Goal: Task Accomplishment & Management: Use online tool/utility

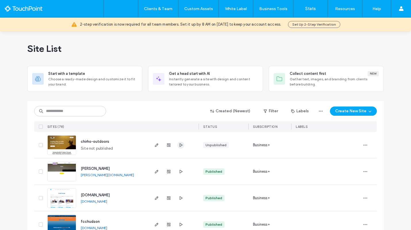
click at [179, 144] on icon "button" at bounding box center [181, 145] width 5 height 5
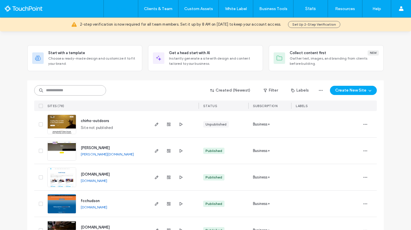
click at [68, 93] on input at bounding box center [70, 90] width 72 height 10
click at [156, 204] on icon "button" at bounding box center [156, 203] width 5 height 5
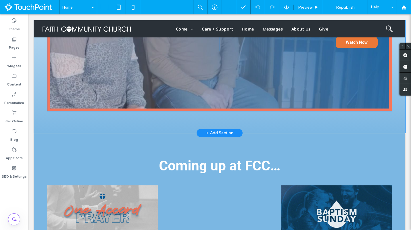
scroll to position [836, 0]
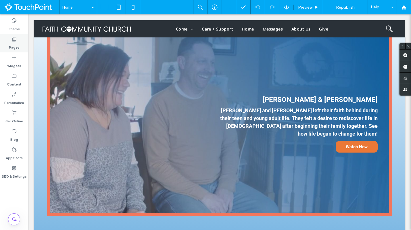
click at [18, 38] on div "Pages" at bounding box center [14, 43] width 28 height 18
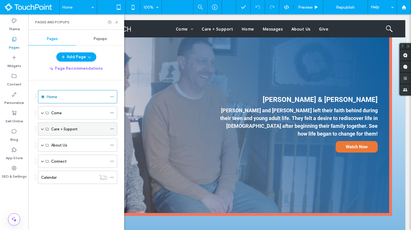
click at [42, 129] on span at bounding box center [42, 128] width 3 height 3
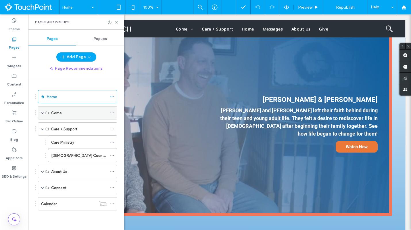
click at [41, 112] on span at bounding box center [42, 112] width 3 height 3
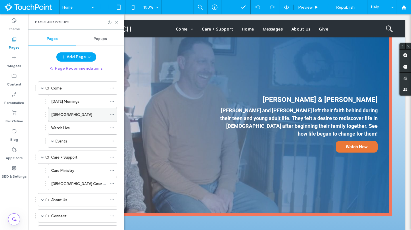
scroll to position [51, 0]
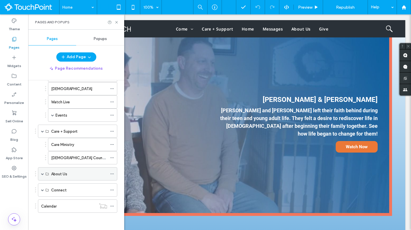
click at [41, 174] on span at bounding box center [42, 173] width 3 height 3
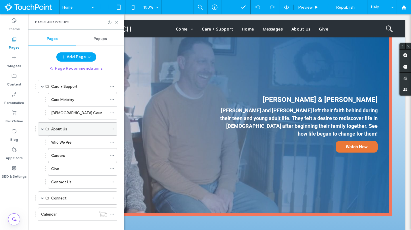
scroll to position [103, 0]
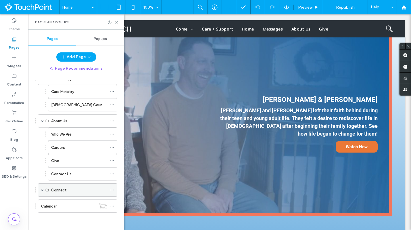
click at [42, 191] on span at bounding box center [42, 189] width 3 height 3
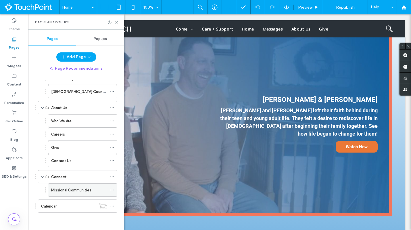
click at [78, 189] on label "Missional Communities" at bounding box center [71, 190] width 40 height 10
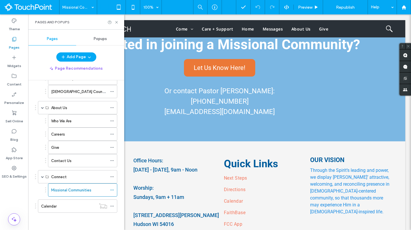
scroll to position [862, 0]
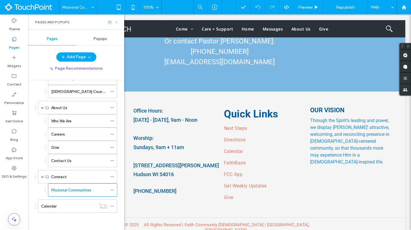
click at [118, 23] on icon at bounding box center [116, 22] width 4 height 4
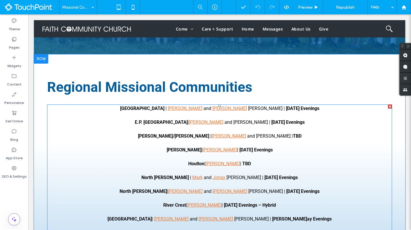
scroll to position [446, 0]
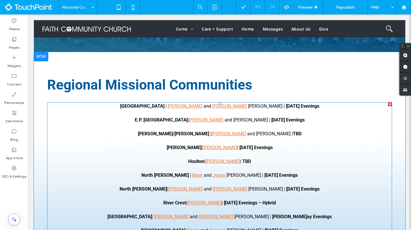
click at [389, 102] on div at bounding box center [390, 104] width 4 height 4
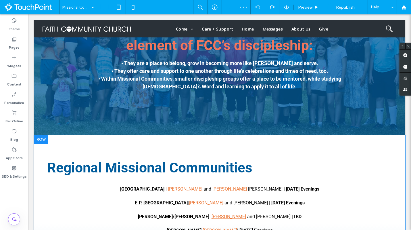
scroll to position [393, 0]
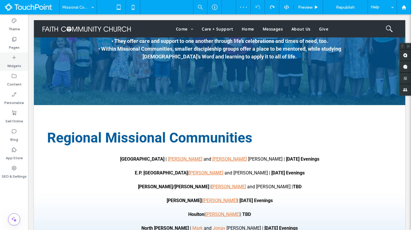
click at [17, 64] on label "Widgets" at bounding box center [14, 64] width 14 height 8
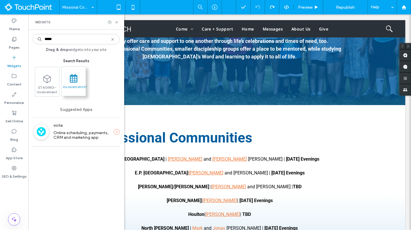
type input "*****"
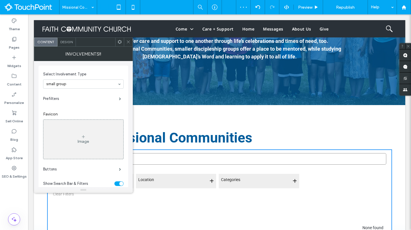
click at [120, 42] on icon at bounding box center [120, 42] width 4 height 4
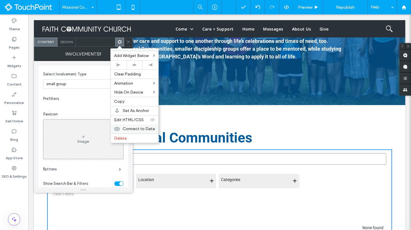
click at [151, 128] on span "Connect to Data" at bounding box center [139, 128] width 32 height 5
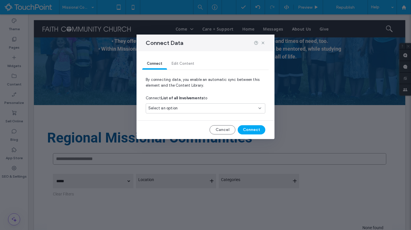
click at [191, 108] on div "Select an option" at bounding box center [202, 108] width 108 height 6
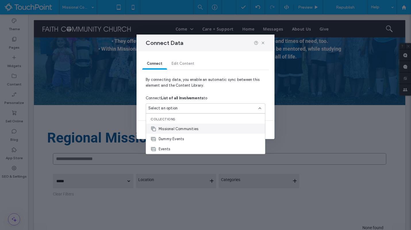
click at [187, 128] on span "Missional Communities" at bounding box center [179, 129] width 40 height 6
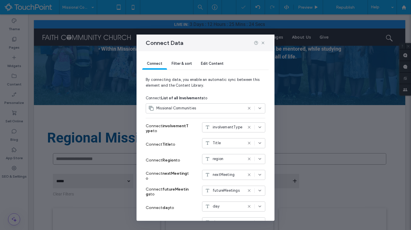
click at [247, 133] on div "involvementType" at bounding box center [233, 128] width 63 height 12
click at [246, 92] on span "By connecting data, you enable an automatic sync between this element and the C…" at bounding box center [206, 85] width 120 height 16
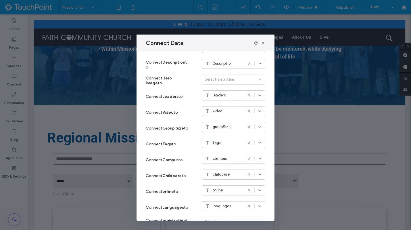
scroll to position [168, 0]
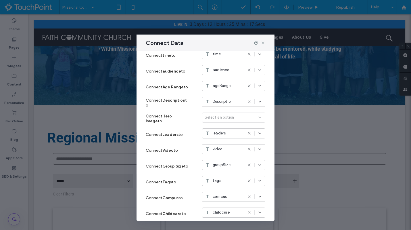
click at [263, 41] on icon at bounding box center [263, 43] width 5 height 5
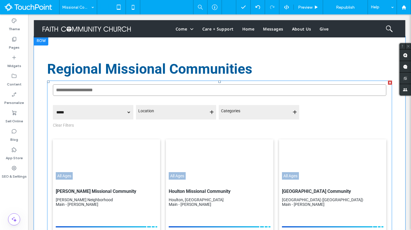
scroll to position [387, 0]
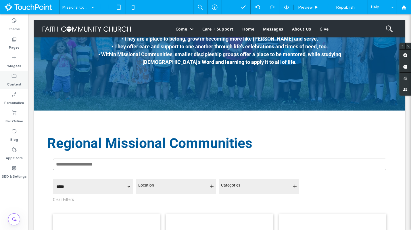
click at [20, 78] on div "Content" at bounding box center [14, 80] width 28 height 18
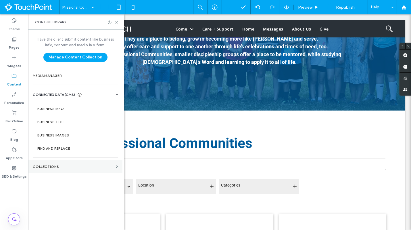
click at [53, 166] on label "Collections" at bounding box center [73, 166] width 81 height 4
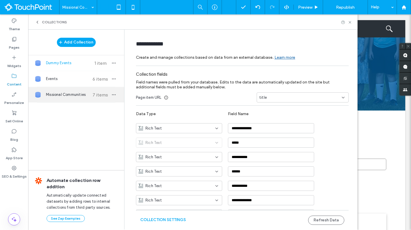
click at [72, 93] on span "Missional Communities" at bounding box center [67, 95] width 43 height 6
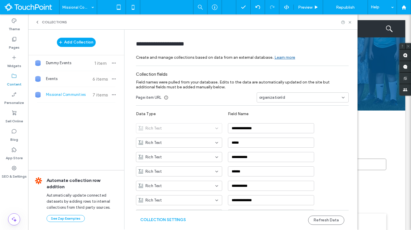
type input "**********"
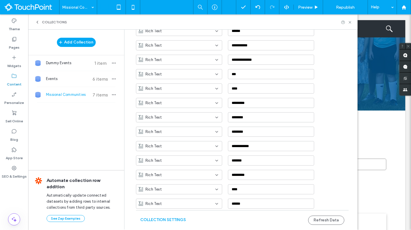
scroll to position [147, 0]
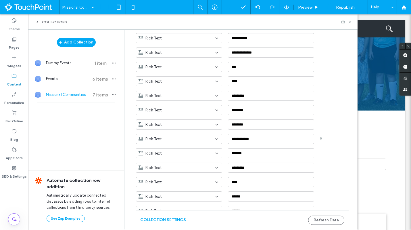
click at [202, 141] on div "Rich Text" at bounding box center [176, 139] width 74 height 6
click at [173, 172] on div "Image" at bounding box center [176, 169] width 86 height 10
click at [350, 22] on use at bounding box center [350, 22] width 2 height 2
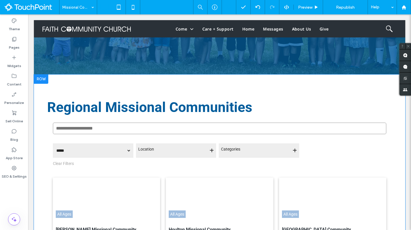
scroll to position [482, 0]
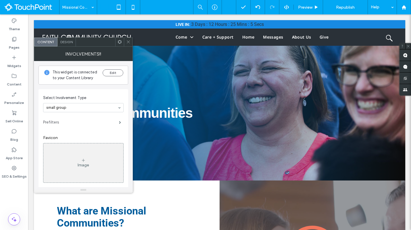
scroll to position [0, 0]
click at [121, 44] on span at bounding box center [120, 42] width 4 height 9
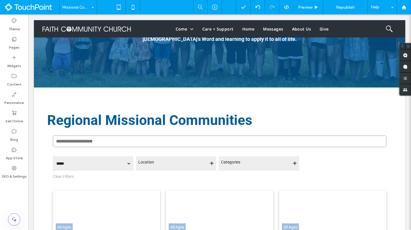
scroll to position [488, 0]
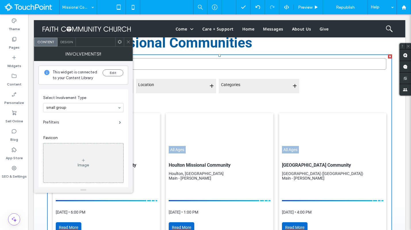
click at [119, 42] on icon at bounding box center [120, 42] width 4 height 4
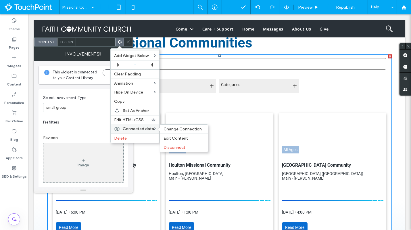
click at [135, 127] on span "Connected data" at bounding box center [138, 128] width 31 height 5
click at [174, 138] on span "Edit Content" at bounding box center [176, 138] width 24 height 5
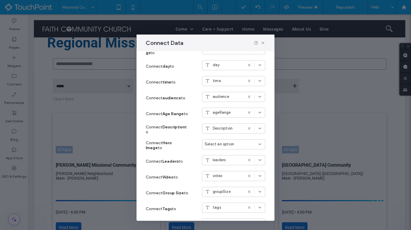
scroll to position [144, 0]
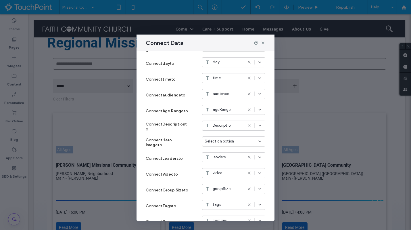
click at [224, 143] on span "Select an option" at bounding box center [219, 141] width 29 height 6
click at [223, 150] on span "heroImageUrl" at bounding box center [226, 152] width 23 height 6
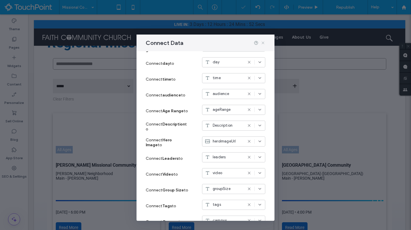
click at [263, 43] on icon at bounding box center [263, 43] width 5 height 5
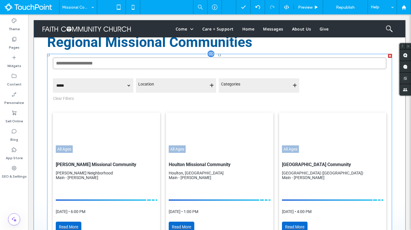
scroll to position [404, 0]
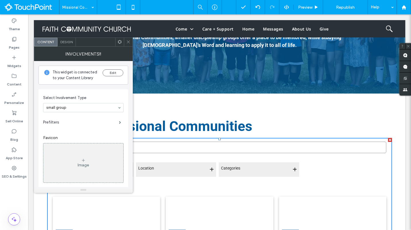
click at [73, 43] on div "Design" at bounding box center [66, 42] width 18 height 9
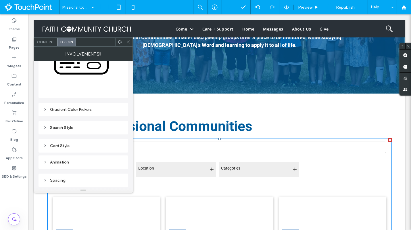
scroll to position [0, 0]
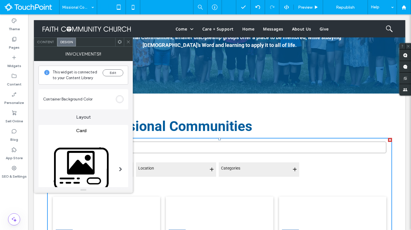
click at [120, 100] on div "rgb(255, 255, 255)" at bounding box center [119, 99] width 5 height 5
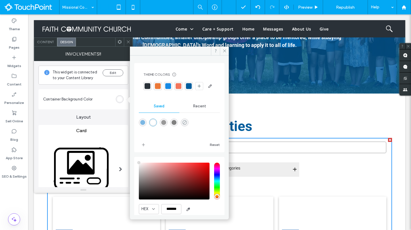
click at [187, 125] on icon "rgba(0,0,0,0)" at bounding box center [184, 122] width 5 height 5
type input "*******"
type input "*"
type input "**"
click at [223, 51] on icon at bounding box center [224, 51] width 4 height 4
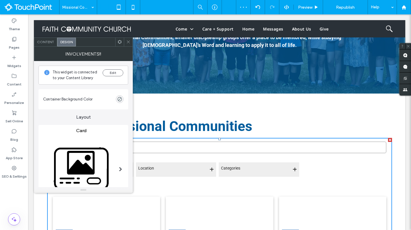
click at [131, 42] on div at bounding box center [128, 42] width 9 height 9
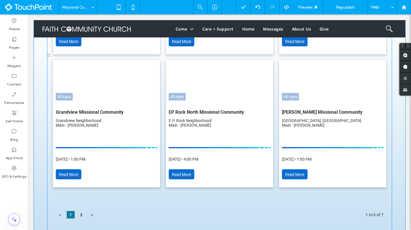
scroll to position [674, 0]
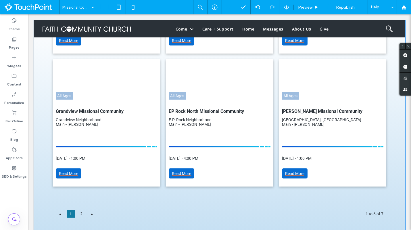
click at [41, 175] on div "**********" at bounding box center [219, 175] width 371 height 703
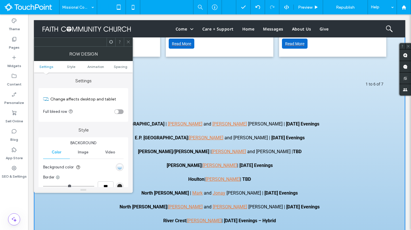
scroll to position [821, 0]
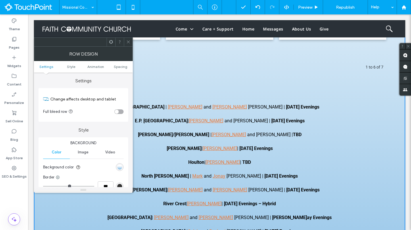
click at [126, 39] on span at bounding box center [128, 42] width 4 height 9
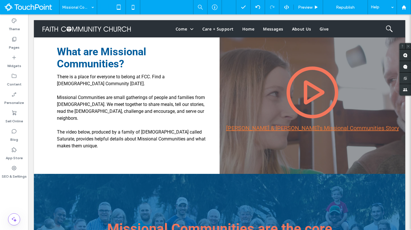
scroll to position [146, 0]
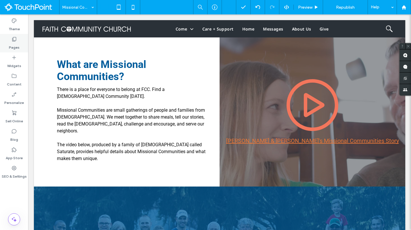
click at [21, 45] on div "Pages" at bounding box center [14, 43] width 28 height 18
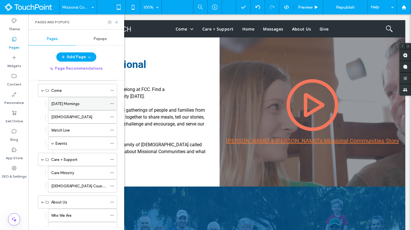
scroll to position [40, 0]
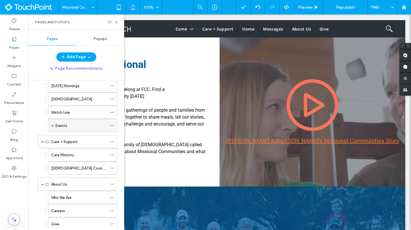
click at [60, 128] on label "Events" at bounding box center [61, 125] width 12 height 10
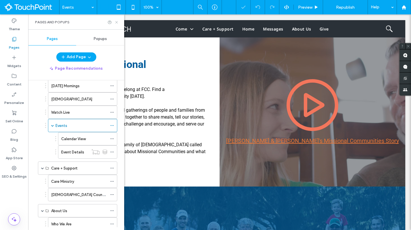
click at [118, 23] on use at bounding box center [116, 22] width 2 height 2
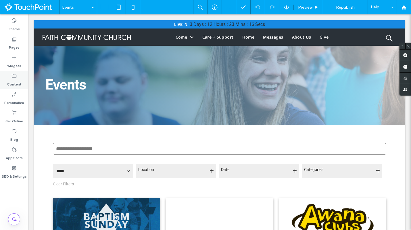
click at [21, 84] on div "Content" at bounding box center [14, 80] width 28 height 18
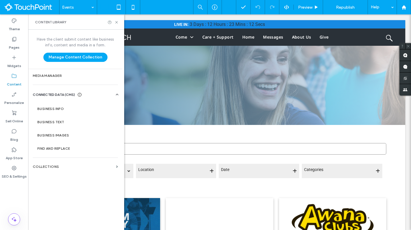
click at [16, 81] on label "Content" at bounding box center [14, 83] width 15 height 8
click at [49, 167] on label "Collections" at bounding box center [73, 166] width 81 height 4
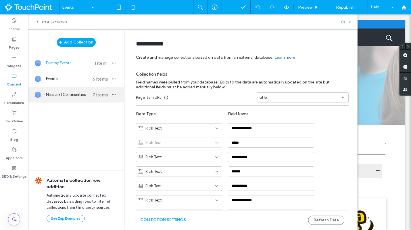
click at [68, 91] on div "Missional Communities 7 items" at bounding box center [76, 95] width 96 height 16
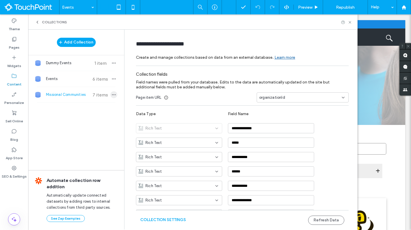
click at [112, 93] on icon "button" at bounding box center [114, 94] width 5 height 5
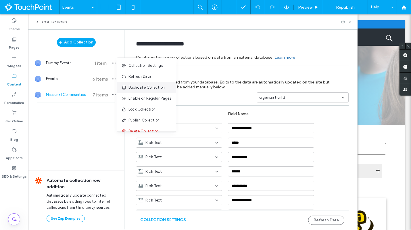
click at [145, 86] on span "Duplicate Collection" at bounding box center [146, 88] width 36 height 6
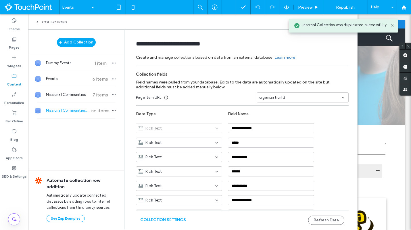
click at [74, 109] on span "Missional Communities (copy)" at bounding box center [67, 111] width 43 height 6
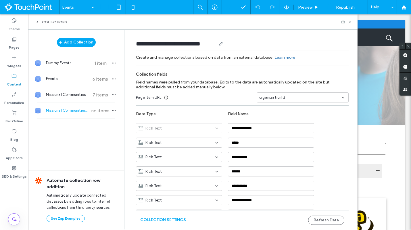
click at [219, 43] on use at bounding box center [220, 43] width 3 height 3
click at [209, 44] on input "**********" at bounding box center [176, 44] width 80 height 8
type input "*******"
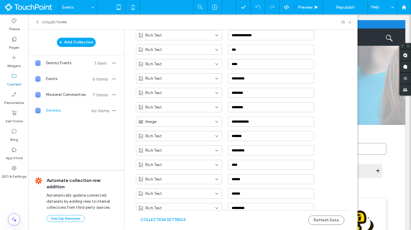
scroll to position [229, 0]
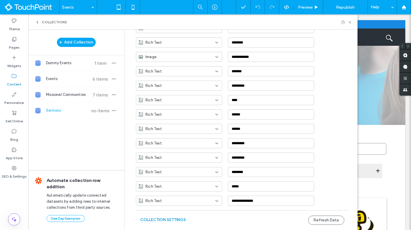
click at [172, 218] on button "Collection Settings" at bounding box center [163, 219] width 46 height 9
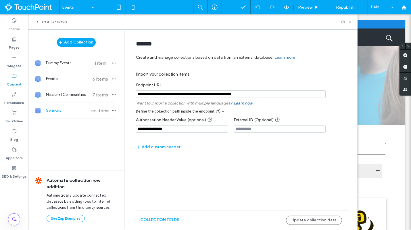
drag, startPoint x: 226, startPoint y: 94, endPoint x: 244, endPoint y: 95, distance: 18.7
click at [244, 95] on input "notEmpty" at bounding box center [231, 93] width 190 height 7
click at [239, 146] on div "Add custom header" at bounding box center [231, 146] width 190 height 9
click at [311, 220] on button "Update collection data" at bounding box center [314, 219] width 56 height 9
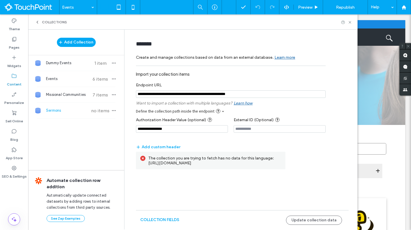
drag, startPoint x: 223, startPoint y: 94, endPoint x: 238, endPoint y: 95, distance: 14.7
click at [238, 95] on input "notEmpty" at bounding box center [231, 93] width 190 height 7
type input "**********"
click at [287, 166] on form "**********" at bounding box center [242, 112] width 230 height 154
click at [301, 219] on button "Update collection data" at bounding box center [314, 219] width 56 height 9
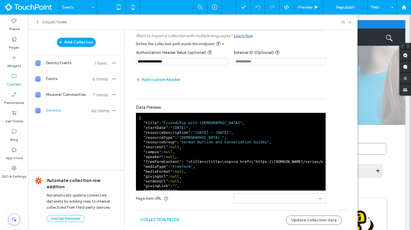
scroll to position [25, 0]
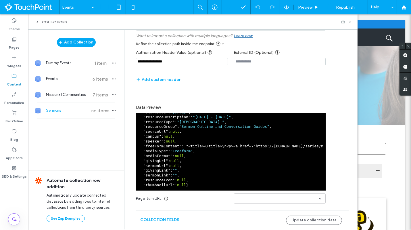
click at [350, 22] on use at bounding box center [350, 22] width 2 height 2
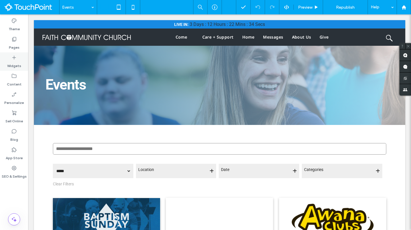
scroll to position [0, 0]
click at [19, 85] on label "Content" at bounding box center [14, 83] width 15 height 8
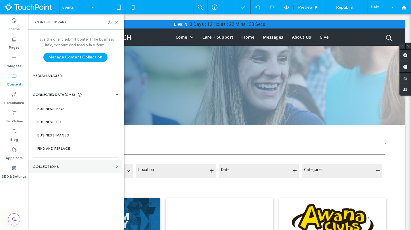
click at [60, 161] on section "Collections" at bounding box center [75, 166] width 94 height 13
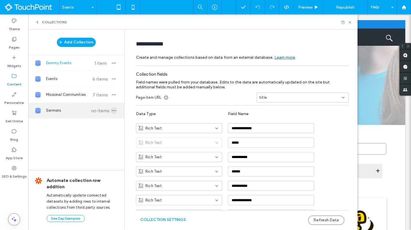
click at [112, 110] on icon "button" at bounding box center [114, 110] width 5 height 5
type input "*******"
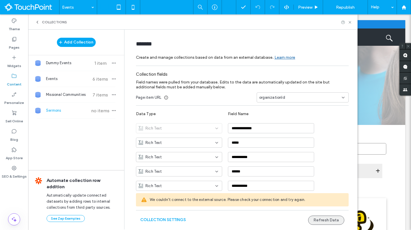
click at [320, 218] on button "Refresh Data" at bounding box center [326, 219] width 36 height 9
click at [173, 219] on button "Collection Settings" at bounding box center [163, 219] width 46 height 9
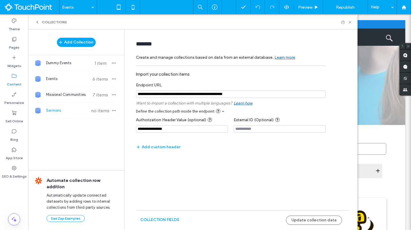
click at [222, 112] on div "Define the collection path inside the endpoint *******" at bounding box center [233, 110] width 195 height 5
click at [222, 111] on span at bounding box center [223, 111] width 2 height 2
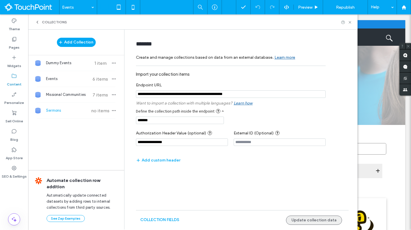
click at [310, 219] on button "Update collection data" at bounding box center [314, 219] width 56 height 9
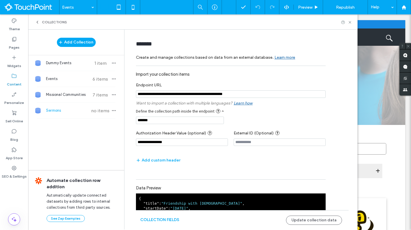
scroll to position [83, 0]
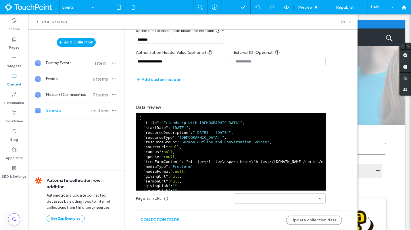
click at [350, 20] on icon at bounding box center [350, 22] width 4 height 4
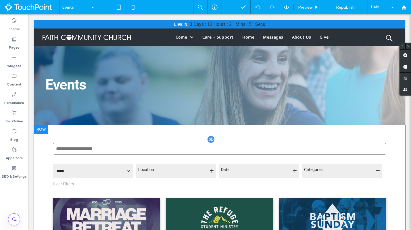
scroll to position [0, 0]
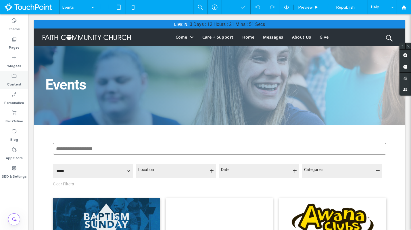
click at [20, 80] on label "Content" at bounding box center [14, 83] width 15 height 8
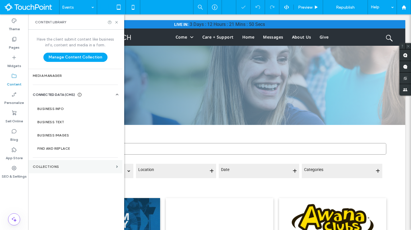
click at [55, 160] on section "Collections" at bounding box center [75, 166] width 94 height 13
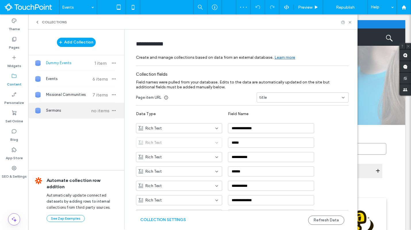
click at [90, 111] on span "no items" at bounding box center [100, 110] width 20 height 5
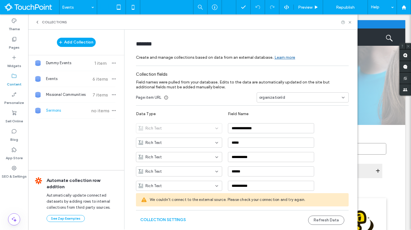
click at [337, 95] on input at bounding box center [300, 97] width 82 height 5
click at [75, 113] on span "Sermons" at bounding box center [67, 111] width 43 height 6
click at [112, 111] on icon "button" at bounding box center [114, 110] width 5 height 5
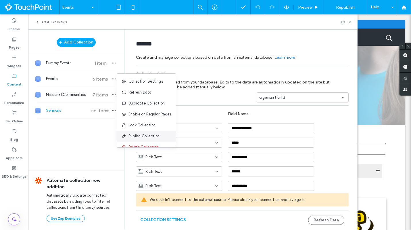
scroll to position [7, 0]
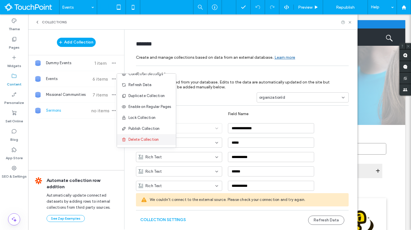
click at [137, 138] on span "Delete Collection" at bounding box center [143, 140] width 30 height 6
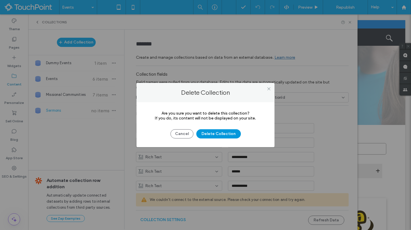
click at [218, 132] on button "Delete Collection" at bounding box center [218, 133] width 45 height 9
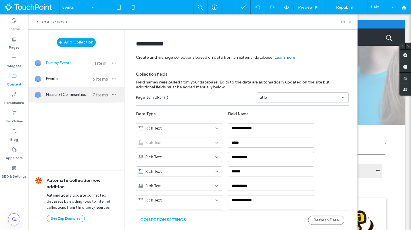
click at [71, 95] on span "Missional Communities" at bounding box center [67, 95] width 43 height 6
type input "**********"
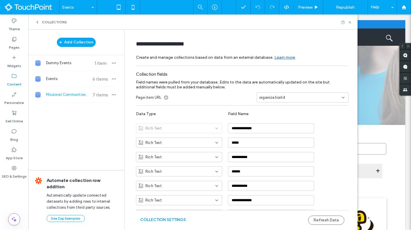
click at [167, 217] on button "Collection Settings" at bounding box center [163, 219] width 46 height 9
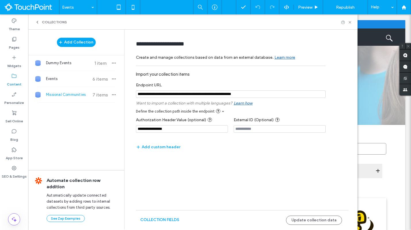
click at [227, 95] on input "notEmpty" at bounding box center [231, 93] width 190 height 7
click at [188, 132] on input "**********" at bounding box center [182, 128] width 92 height 7
click at [88, 47] on div "Add Collection" at bounding box center [76, 42] width 96 height 11
click at [85, 40] on button "Add Collection" at bounding box center [76, 42] width 39 height 9
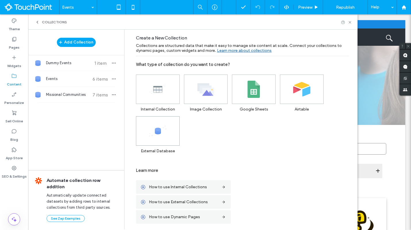
click at [155, 140] on span at bounding box center [157, 130] width 43 height 29
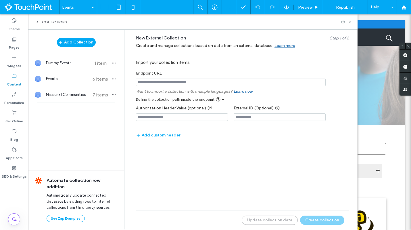
click at [185, 83] on input "notEmpty" at bounding box center [231, 81] width 190 height 7
paste input "**********"
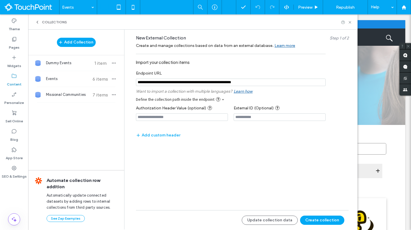
type input "**********"
click at [226, 158] on form "New External Collection Step 1 of 2 Create and manage collections based on data…" at bounding box center [242, 106] width 230 height 142
click at [174, 117] on input at bounding box center [182, 116] width 92 height 7
paste input "**********"
type input "**********"
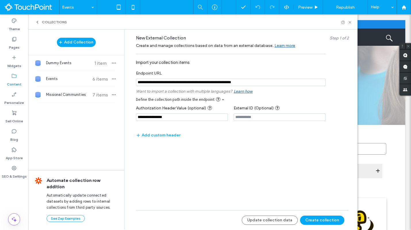
click at [222, 100] on span at bounding box center [223, 99] width 2 height 2
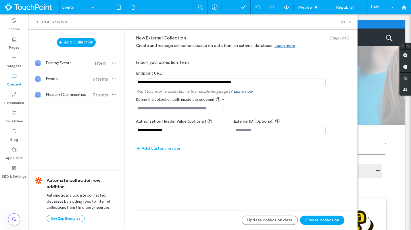
click at [204, 108] on input at bounding box center [180, 108] width 88 height 7
type input "*******"
click at [239, 169] on form "**********" at bounding box center [242, 112] width 230 height 155
click at [326, 221] on button "Create collection" at bounding box center [322, 219] width 44 height 9
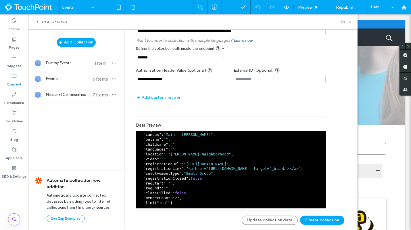
scroll to position [77, 0]
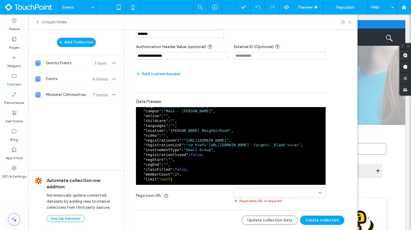
click at [291, 193] on input at bounding box center [277, 192] width 82 height 5
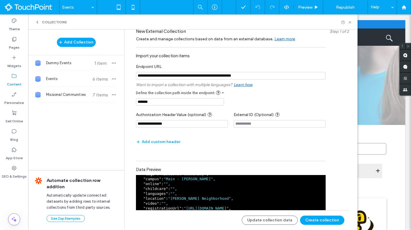
scroll to position [0, 0]
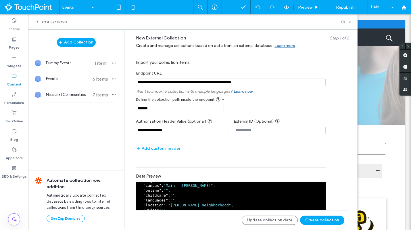
drag, startPoint x: 220, startPoint y: 83, endPoint x: 242, endPoint y: 84, distance: 21.8
click at [242, 84] on input "notEmpty" at bounding box center [231, 81] width 190 height 7
type input "**********"
click at [272, 217] on button "Update collection data" at bounding box center [270, 219] width 56 height 9
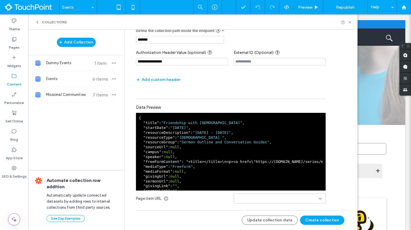
scroll to position [25, 0]
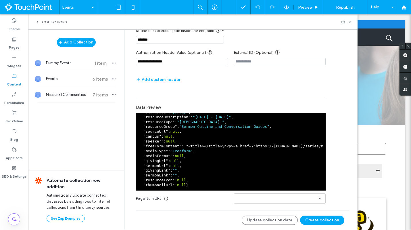
click at [281, 198] on input at bounding box center [277, 198] width 82 height 5
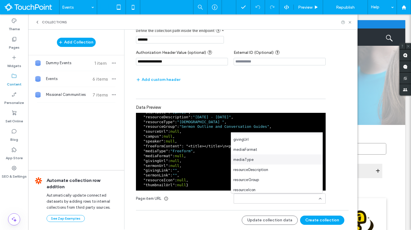
scroll to position [111, 0]
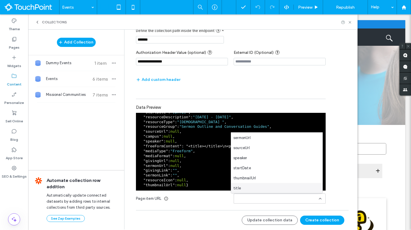
click at [258, 185] on div "title" at bounding box center [276, 188] width 91 height 10
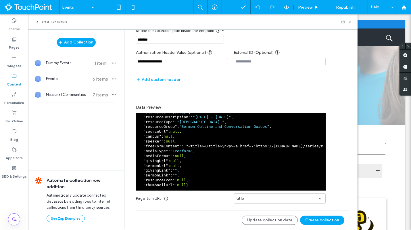
scroll to position [0, 0]
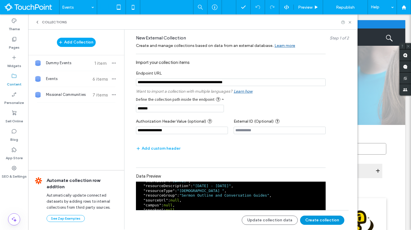
click at [312, 217] on button "Create collection" at bounding box center [322, 219] width 44 height 9
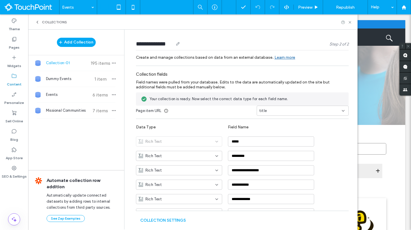
click at [168, 43] on input "**********" at bounding box center [154, 44] width 37 height 8
type input "*"
type input "*****"
click at [99, 133] on div "Add Collection Collection-01 195 items Dummy Events 1 item Events 6 items Missi…" at bounding box center [76, 129] width 96 height 199
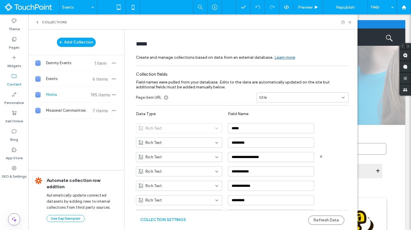
scroll to position [170, 0]
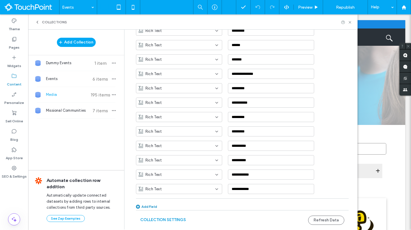
click at [168, 222] on button "Collection Settings" at bounding box center [163, 219] width 46 height 9
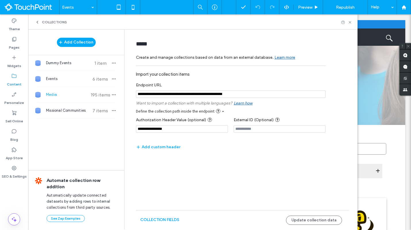
drag, startPoint x: 222, startPoint y: 94, endPoint x: 234, endPoint y: 94, distance: 12.1
click at [234, 94] on input "notEmpty" at bounding box center [231, 93] width 190 height 7
click at [335, 215] on button "Update collection data" at bounding box center [314, 219] width 56 height 9
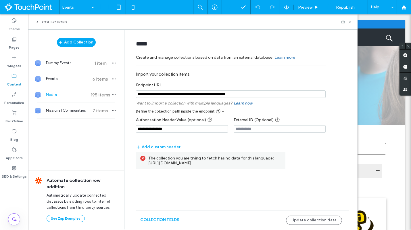
drag, startPoint x: 238, startPoint y: 93, endPoint x: 223, endPoint y: 94, distance: 15.0
click at [223, 94] on input "notEmpty" at bounding box center [231, 93] width 190 height 7
type input "**********"
click at [309, 219] on button "Update collection data" at bounding box center [314, 219] width 56 height 9
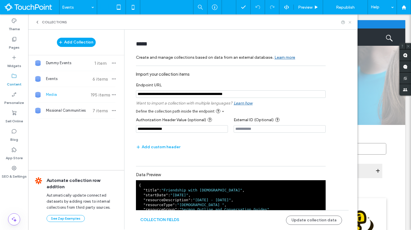
click at [348, 23] on icon at bounding box center [350, 22] width 4 height 4
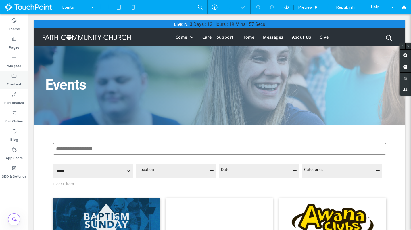
click at [12, 84] on label "Content" at bounding box center [14, 83] width 15 height 8
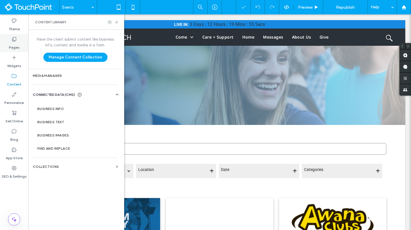
click at [14, 47] on label "Pages" at bounding box center [14, 46] width 11 height 8
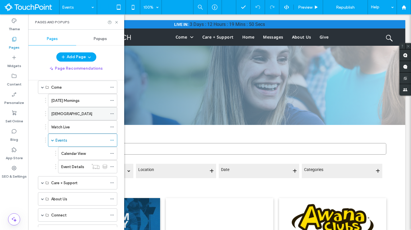
scroll to position [51, 0]
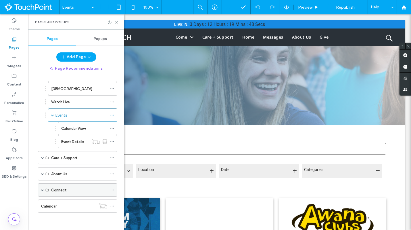
click at [42, 187] on span at bounding box center [42, 189] width 3 height 13
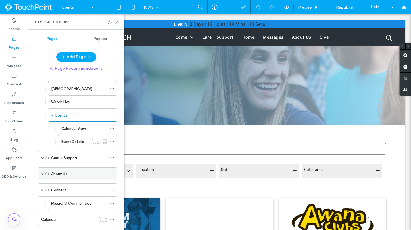
scroll to position [64, 0]
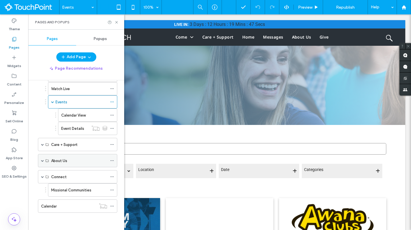
click at [43, 160] on span at bounding box center [42, 160] width 3 height 3
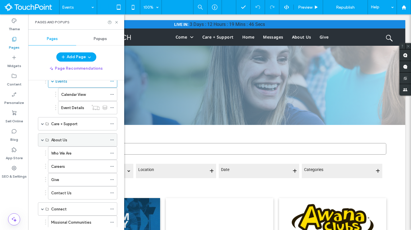
scroll to position [87, 0]
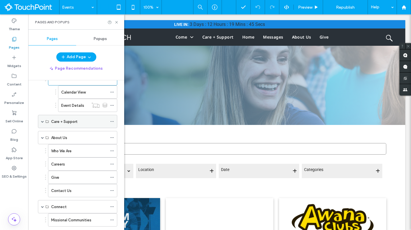
click at [42, 120] on span at bounding box center [42, 121] width 3 height 3
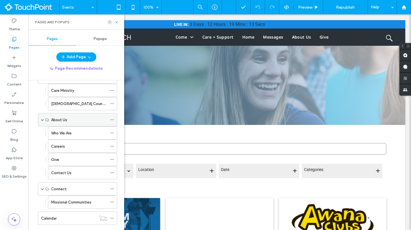
scroll to position [143, 0]
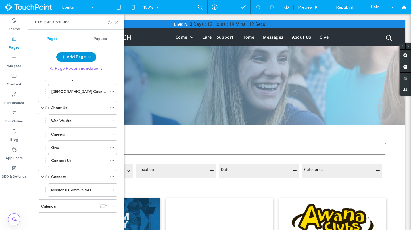
click at [81, 58] on button "Add Page" at bounding box center [76, 56] width 40 height 9
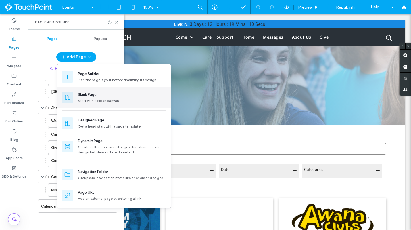
click at [94, 101] on div "Start with a clean canvas" at bounding box center [122, 100] width 89 height 5
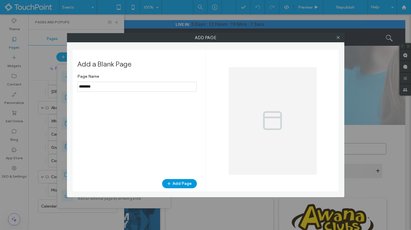
type input "********"
click at [178, 183] on button "Add Page" at bounding box center [179, 183] width 35 height 9
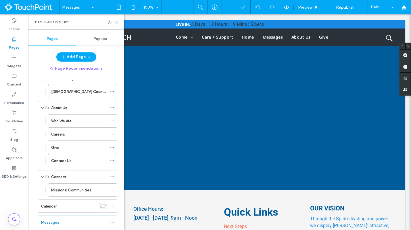
click at [118, 22] on icon at bounding box center [116, 22] width 4 height 4
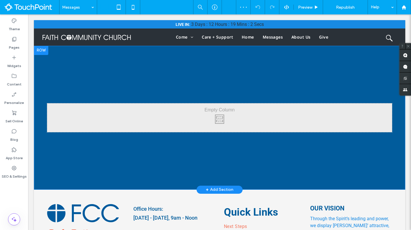
click at [39, 50] on div at bounding box center [41, 50] width 14 height 9
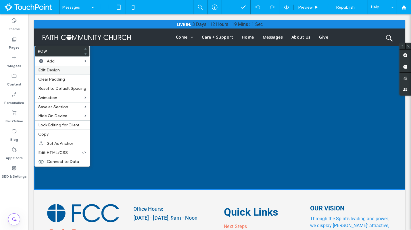
click at [48, 68] on span "Edit Design" at bounding box center [49, 70] width 22 height 5
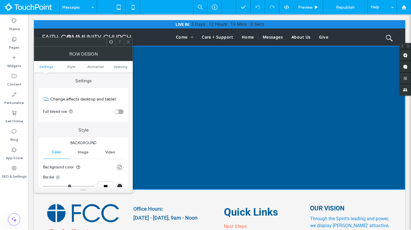
click at [118, 167] on div "rgba(0, 0, 0, 0)" at bounding box center [119, 166] width 5 height 5
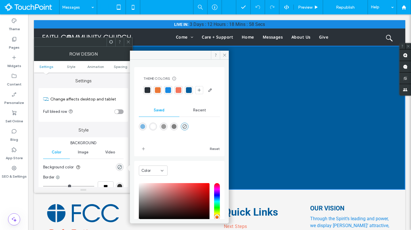
click at [156, 129] on div "rgba(255,255,255,1)" at bounding box center [153, 126] width 5 height 5
type input "*******"
type input "***"
type input "****"
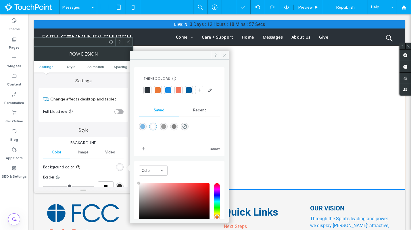
click at [128, 42] on use at bounding box center [128, 42] width 3 height 3
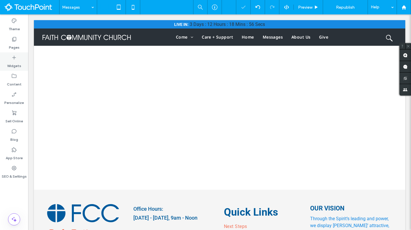
click at [7, 70] on div "Widgets" at bounding box center [14, 61] width 28 height 18
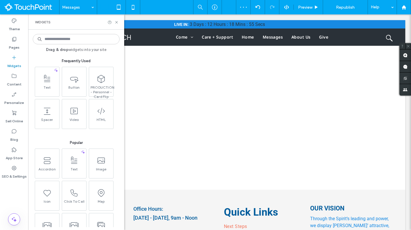
click at [78, 39] on input at bounding box center [76, 39] width 87 height 10
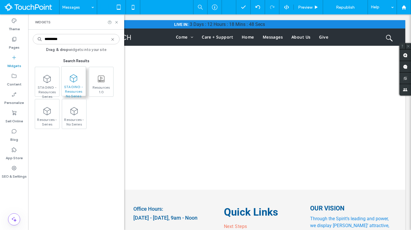
type input "*********"
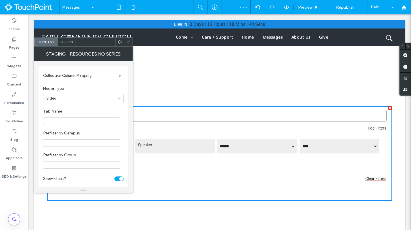
click at [120, 44] on icon at bounding box center [120, 42] width 4 height 4
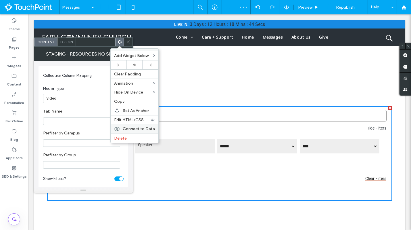
click at [136, 128] on span "Connect to Data" at bounding box center [139, 128] width 32 height 5
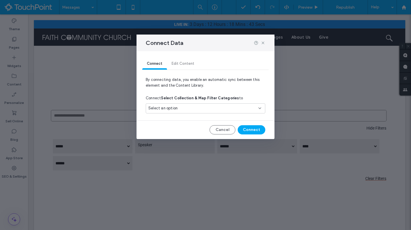
click at [183, 107] on div "Select an option" at bounding box center [202, 108] width 108 height 6
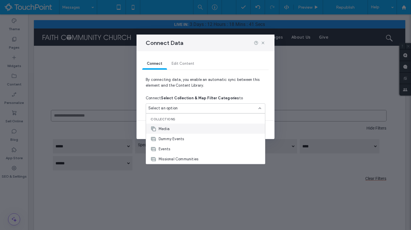
click at [178, 129] on div "Media" at bounding box center [205, 129] width 119 height 10
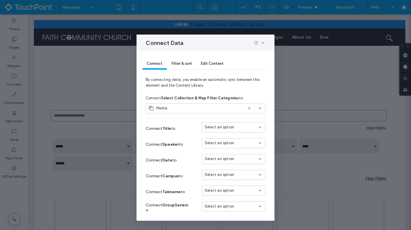
click at [225, 127] on span "Select an option" at bounding box center [219, 127] width 29 height 6
click at [225, 135] on div "Title" at bounding box center [233, 138] width 63 height 10
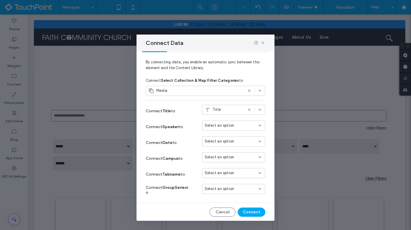
scroll to position [18, 0]
click at [226, 123] on span "Select an option" at bounding box center [219, 125] width 29 height 6
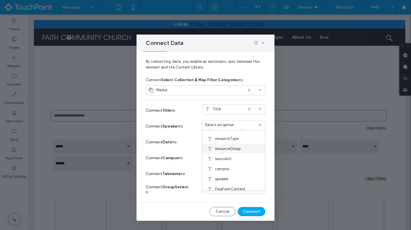
scroll to position [36, 0]
click at [229, 170] on div "speaker" at bounding box center [233, 170] width 63 height 10
click at [226, 147] on div "Select an option" at bounding box center [233, 142] width 63 height 12
click at [225, 143] on span "Select an option" at bounding box center [219, 141] width 29 height 6
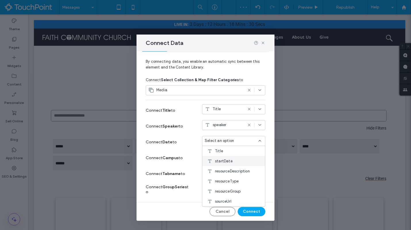
click at [226, 157] on div "startDate" at bounding box center [233, 161] width 63 height 10
click at [227, 157] on span "Select an option" at bounding box center [219, 156] width 29 height 6
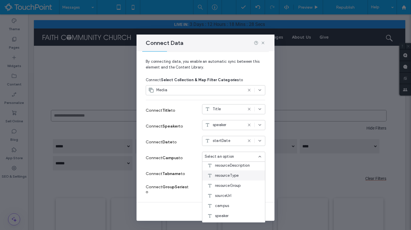
scroll to position [22, 0]
click at [228, 202] on span "campus" at bounding box center [222, 205] width 14 height 6
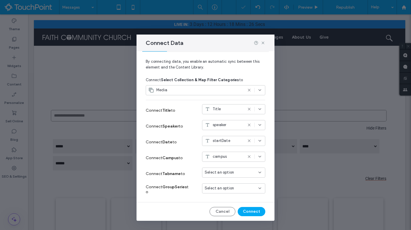
click at [224, 173] on span "Select an option" at bounding box center [219, 172] width 29 height 6
click at [234, 130] on span "resourceType" at bounding box center [227, 129] width 24 height 6
click at [231, 184] on div "Select an option" at bounding box center [233, 188] width 63 height 10
click at [232, 170] on span "resourceGroup" at bounding box center [228, 168] width 26 height 6
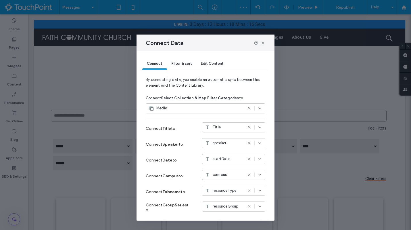
scroll to position [18, 0]
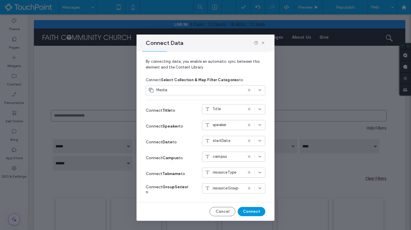
click at [256, 210] on button "Connect" at bounding box center [252, 211] width 28 height 9
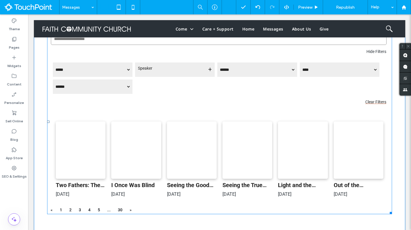
scroll to position [79, 0]
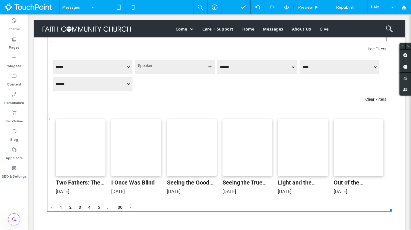
click at [214, 106] on span at bounding box center [219, 119] width 345 height 184
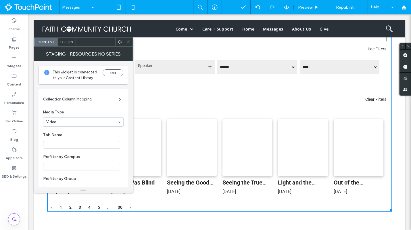
click at [88, 145] on input "Tab Name" at bounding box center [81, 144] width 77 height 7
type input "*"
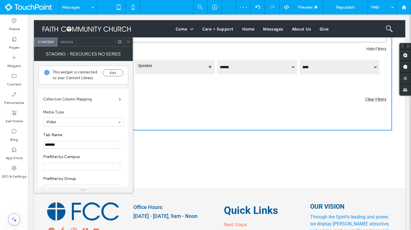
click at [98, 134] on label "Tab Name" at bounding box center [82, 135] width 78 height 6
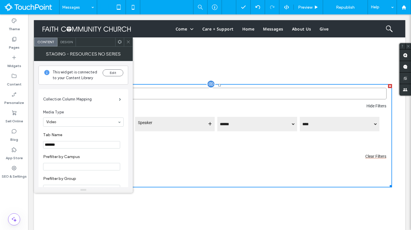
scroll to position [0, 0]
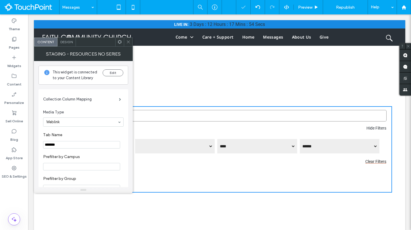
click at [94, 120] on input at bounding box center [81, 122] width 71 height 4
click at [87, 123] on input at bounding box center [81, 122] width 71 height 4
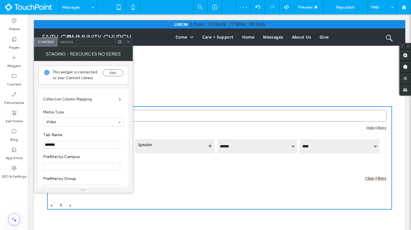
click at [91, 160] on label "Prefilter by Campus" at bounding box center [82, 157] width 78 height 6
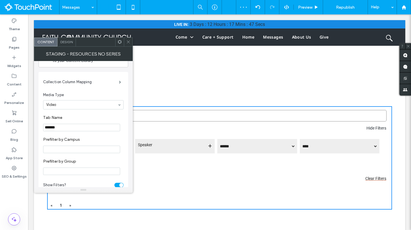
scroll to position [16, 0]
click at [74, 129] on input "*******" at bounding box center [81, 128] width 77 height 7
type input "******"
click at [99, 110] on section "Media Type Video" at bounding box center [83, 102] width 80 height 23
drag, startPoint x: 107, startPoint y: 145, endPoint x: 29, endPoint y: 130, distance: 79.7
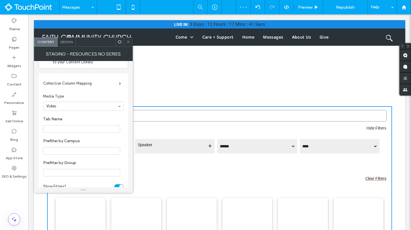
click at [85, 117] on label "Tab Name" at bounding box center [82, 119] width 78 height 6
click at [69, 38] on div "Design" at bounding box center [66, 42] width 18 height 9
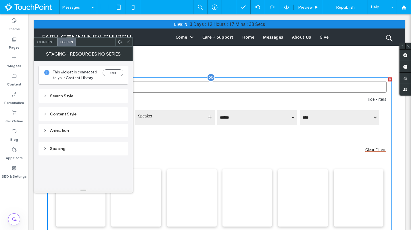
scroll to position [82, 0]
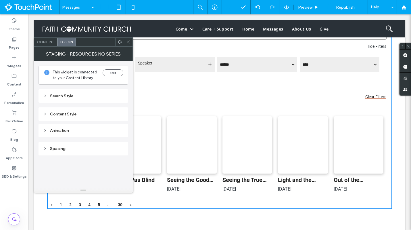
click at [48, 41] on span "Content" at bounding box center [45, 42] width 17 height 4
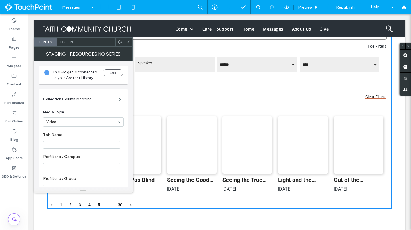
click at [105, 110] on span "Media Type" at bounding box center [82, 112] width 78 height 6
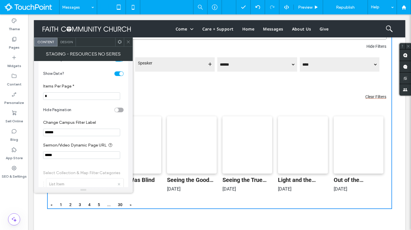
scroll to position [0, 0]
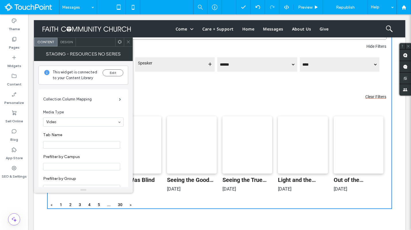
click at [129, 43] on use at bounding box center [128, 42] width 3 height 3
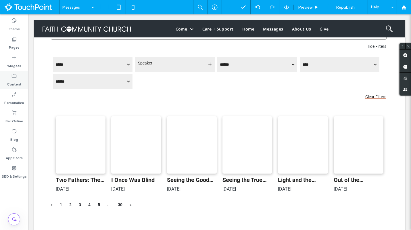
click at [19, 74] on div "Content" at bounding box center [14, 80] width 28 height 18
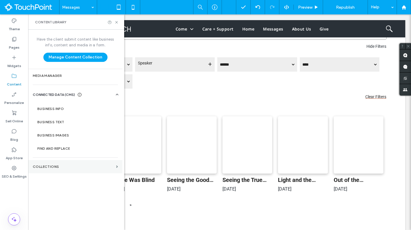
click at [57, 171] on section "Collections" at bounding box center [75, 166] width 94 height 13
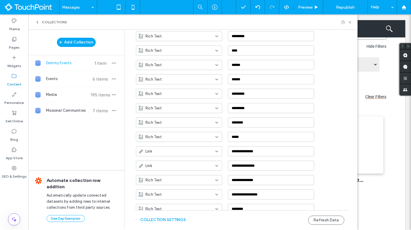
scroll to position [288, 0]
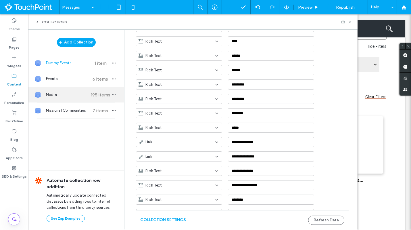
click at [76, 97] on span "Media" at bounding box center [67, 95] width 43 height 6
type input "*****"
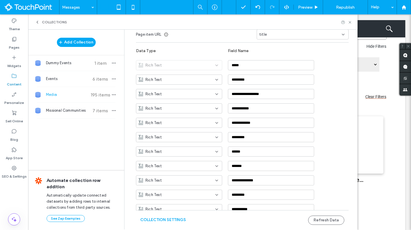
scroll to position [69, 0]
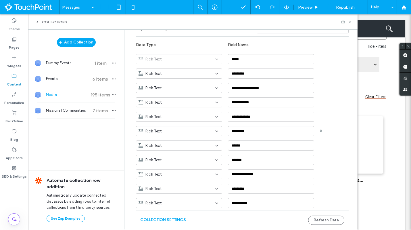
click at [214, 131] on icon at bounding box center [216, 131] width 5 height 5
click at [184, 168] on div "Link" at bounding box center [176, 171] width 86 height 10
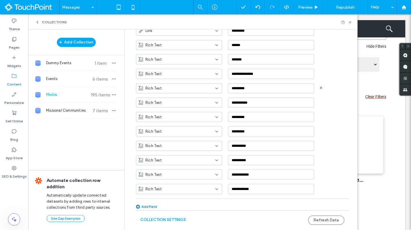
scroll to position [170, 0]
click at [206, 189] on div "Rich Text" at bounding box center [176, 189] width 74 height 6
click at [189, 162] on div "Link" at bounding box center [176, 158] width 86 height 10
click at [322, 219] on button "Refresh Data" at bounding box center [326, 219] width 36 height 9
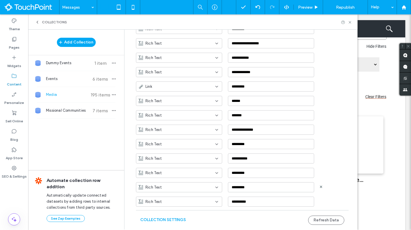
scroll to position [77, 0]
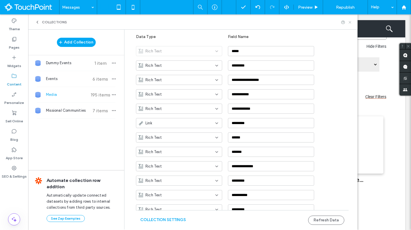
click at [351, 20] on icon at bounding box center [350, 22] width 4 height 4
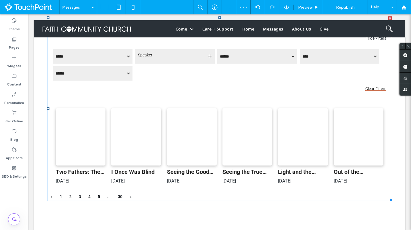
scroll to position [38, 0]
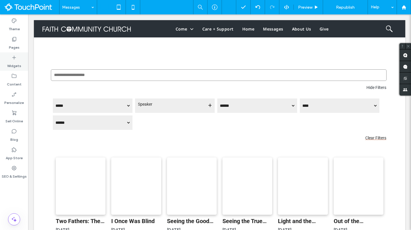
click at [18, 62] on label "Widgets" at bounding box center [14, 64] width 14 height 8
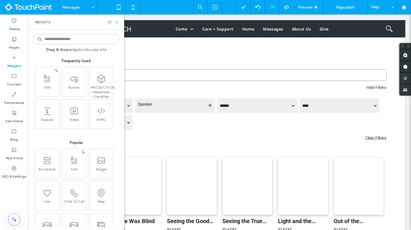
click at [82, 37] on input at bounding box center [76, 39] width 87 height 10
type input "********"
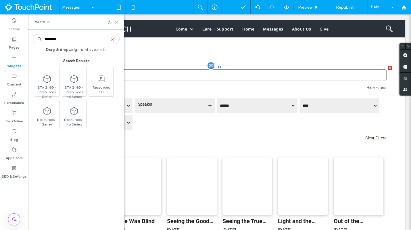
click at [389, 70] on span at bounding box center [219, 158] width 345 height 184
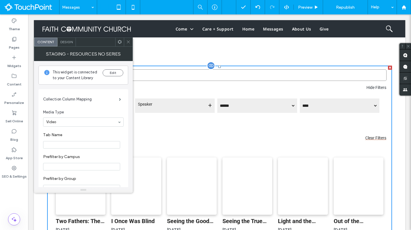
click at [389, 66] on div at bounding box center [390, 68] width 4 height 4
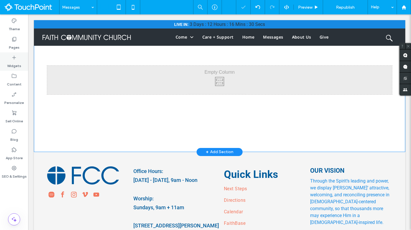
click at [24, 64] on div "Widgets" at bounding box center [14, 61] width 28 height 18
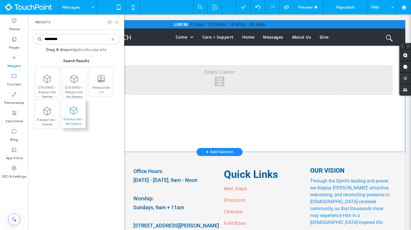
type input "*********"
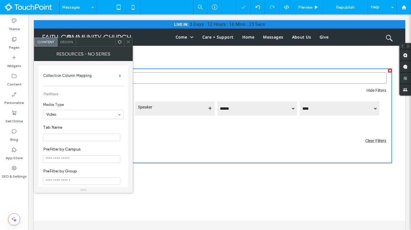
click at [118, 45] on span at bounding box center [120, 42] width 4 height 9
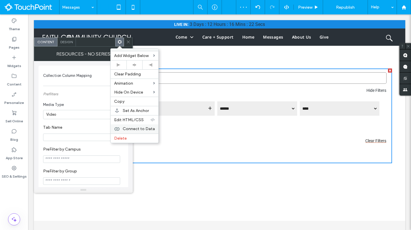
click at [130, 129] on span "Connect to Data" at bounding box center [139, 128] width 32 height 5
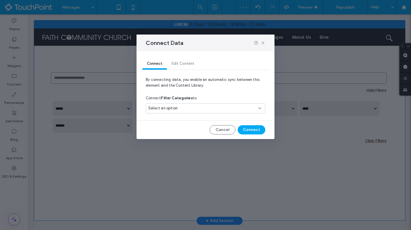
click at [184, 109] on div "Select an option" at bounding box center [202, 108] width 108 height 6
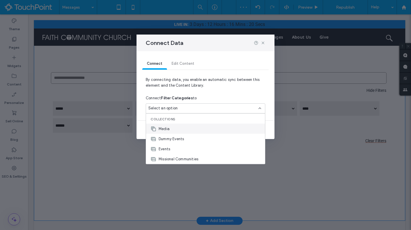
click at [178, 127] on div "Media" at bounding box center [205, 129] width 119 height 10
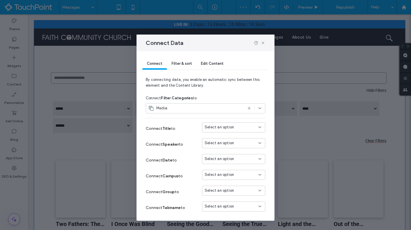
scroll to position [18, 0]
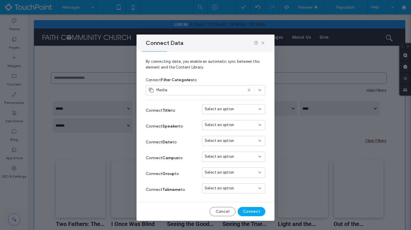
click at [230, 108] on span "Select an option" at bounding box center [219, 109] width 29 height 6
click at [229, 120] on div "Title" at bounding box center [233, 119] width 63 height 10
click at [229, 126] on span "Select an option" at bounding box center [219, 125] width 29 height 6
click at [231, 158] on div "speaker" at bounding box center [233, 158] width 63 height 10
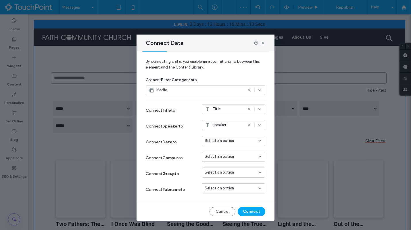
click at [229, 144] on div "Select an option" at bounding box center [233, 141] width 63 height 10
click at [229, 162] on span "startDate" at bounding box center [224, 161] width 18 height 6
click at [229, 160] on div "Select an option" at bounding box center [233, 156] width 63 height 10
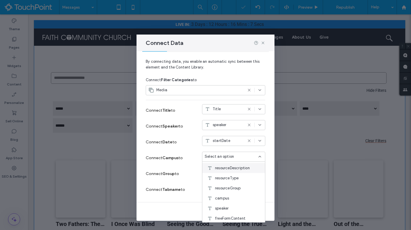
scroll to position [35, 0]
click at [229, 185] on div "campus" at bounding box center [233, 181] width 63 height 10
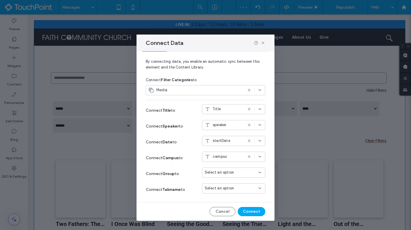
click at [229, 174] on span "Select an option" at bounding box center [219, 172] width 29 height 6
click at [227, 146] on div "resourceType" at bounding box center [233, 142] width 63 height 10
click at [227, 191] on div "Select an option" at bounding box center [233, 188] width 63 height 10
click at [198, 182] on div "Connect Tabname to Select an option" at bounding box center [206, 189] width 120 height 16
click at [217, 174] on span "resourceType" at bounding box center [225, 172] width 24 height 6
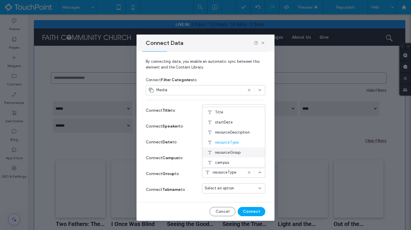
click at [223, 155] on span "resourceGroup" at bounding box center [228, 152] width 26 height 6
click at [219, 189] on span "Select an option" at bounding box center [219, 188] width 29 height 6
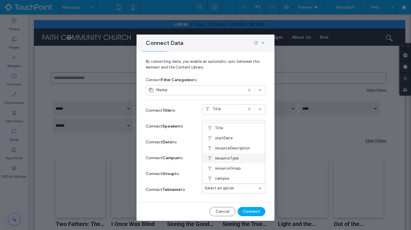
click at [228, 158] on span "resourceType" at bounding box center [227, 158] width 24 height 6
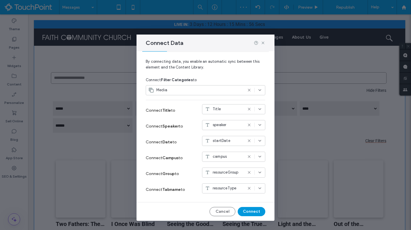
click at [250, 208] on button "Connect" at bounding box center [252, 211] width 28 height 9
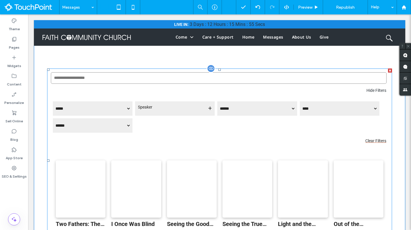
click at [138, 187] on span at bounding box center [219, 160] width 345 height 184
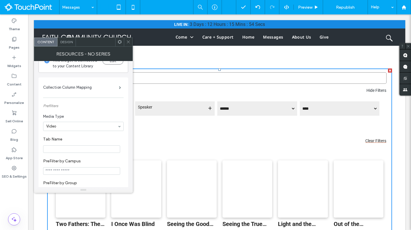
scroll to position [22, 0]
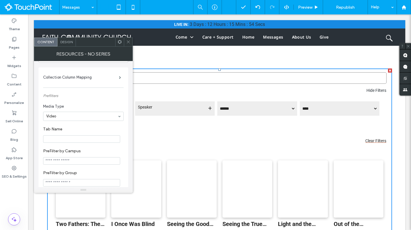
click at [83, 143] on input "Tab Name" at bounding box center [81, 138] width 77 height 7
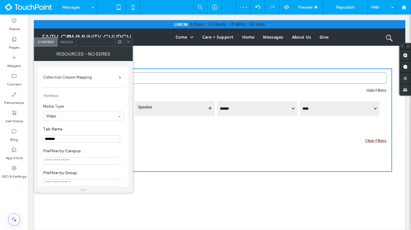
type input "*******"
click at [93, 128] on label "Tab Name" at bounding box center [82, 129] width 78 height 6
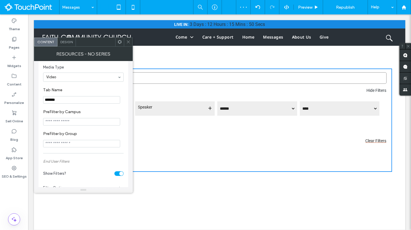
scroll to position [99, 0]
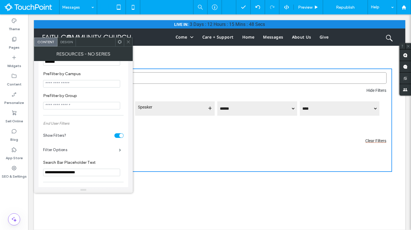
click at [127, 44] on icon at bounding box center [128, 42] width 4 height 4
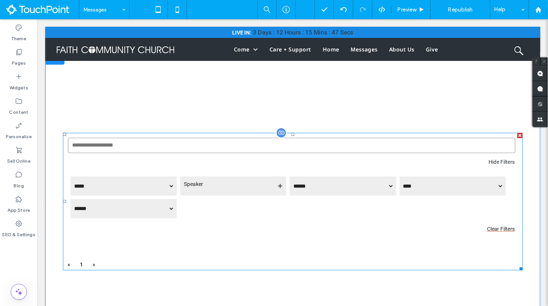
scroll to position [0, 0]
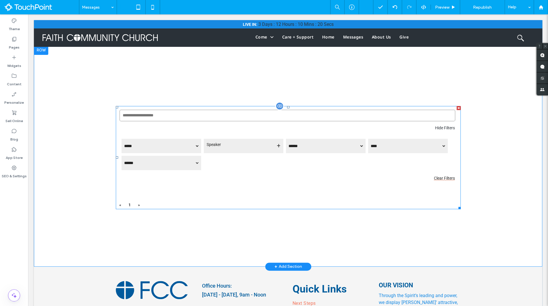
click at [240, 155] on span at bounding box center [288, 157] width 345 height 103
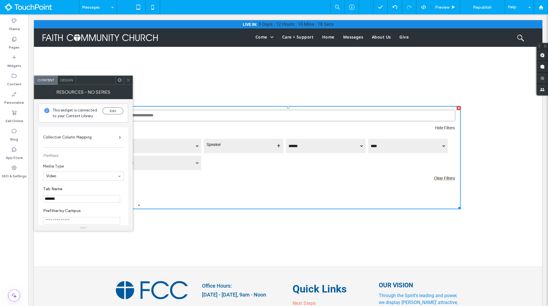
click at [121, 78] on icon at bounding box center [120, 80] width 4 height 4
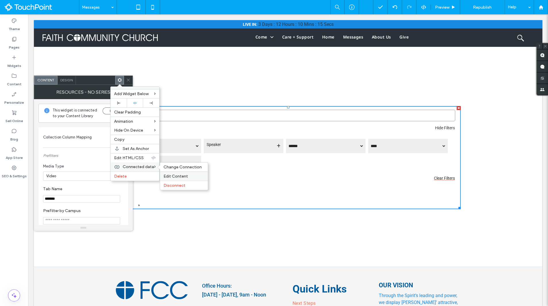
click at [168, 174] on span "Edit Content" at bounding box center [176, 176] width 24 height 5
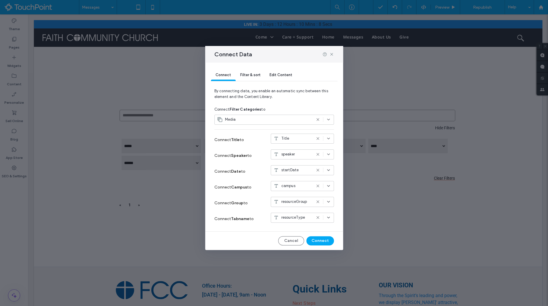
click at [335, 55] on div "Connect Data" at bounding box center [274, 54] width 138 height 17
click at [332, 54] on use at bounding box center [331, 54] width 3 height 3
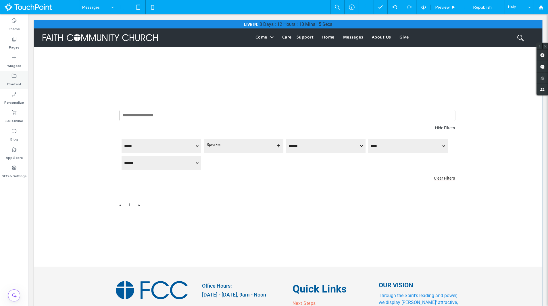
click at [18, 71] on div "Content" at bounding box center [14, 80] width 28 height 18
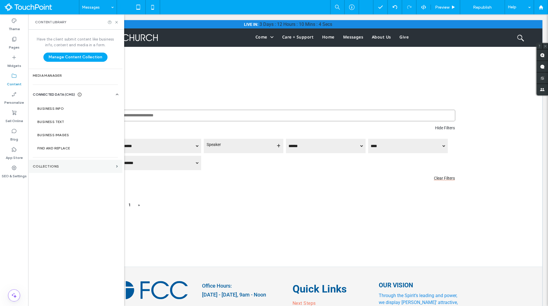
click at [49, 161] on section "Collections" at bounding box center [75, 166] width 94 height 13
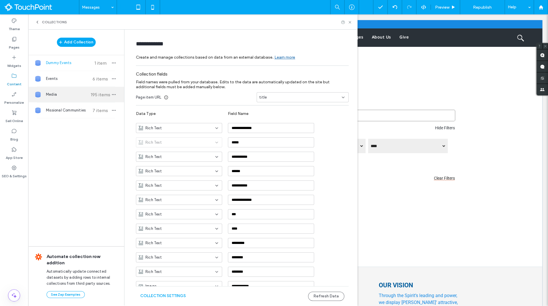
click at [73, 101] on div "Media 195 items" at bounding box center [76, 95] width 96 height 16
type input "*****"
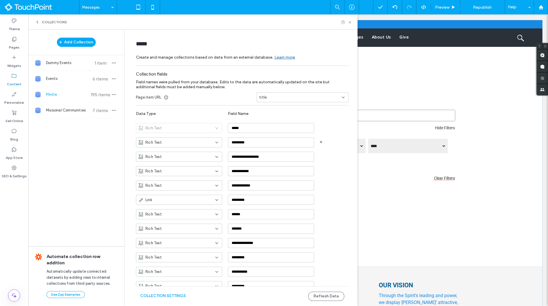
click at [195, 140] on div "Rich Text" at bounding box center [176, 143] width 74 height 6
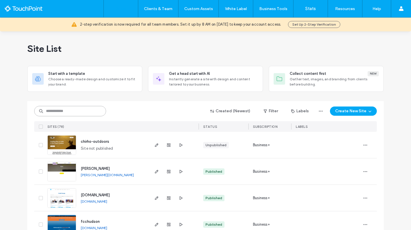
click at [77, 114] on input at bounding box center [70, 111] width 72 height 10
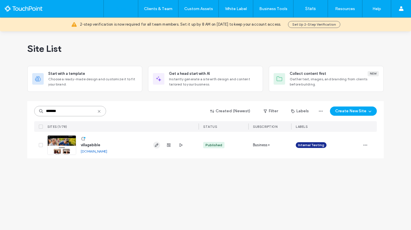
type input "*******"
click at [155, 146] on use "button" at bounding box center [156, 144] width 3 height 3
type input "**********"
click at [156, 145] on use "button" at bounding box center [156, 144] width 3 height 3
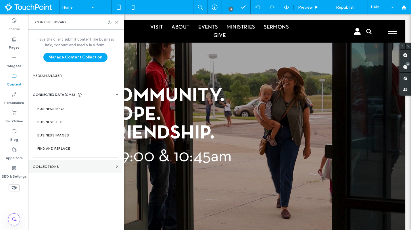
click at [48, 163] on section "Collections" at bounding box center [75, 166] width 94 height 13
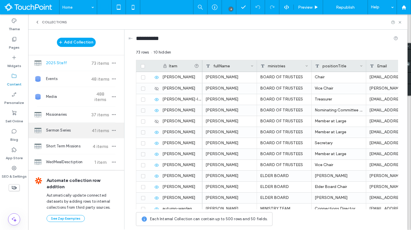
click at [67, 129] on span "Sermon Series" at bounding box center [67, 130] width 43 height 6
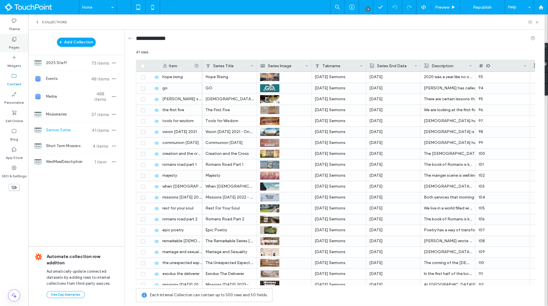
click at [12, 49] on label "Pages" at bounding box center [14, 46] width 11 height 8
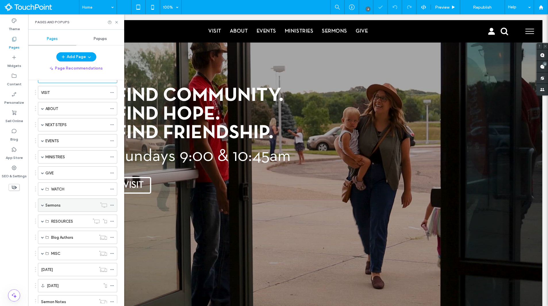
click at [42, 200] on span at bounding box center [42, 205] width 3 height 13
click at [56, 204] on label "Sermons" at bounding box center [52, 205] width 15 height 10
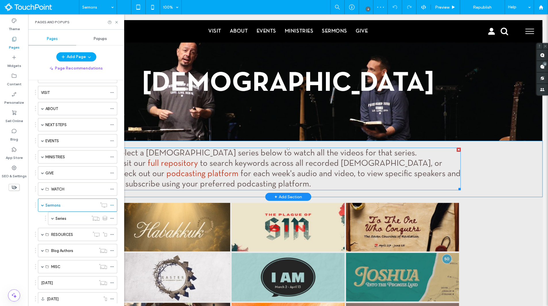
scroll to position [22, 0]
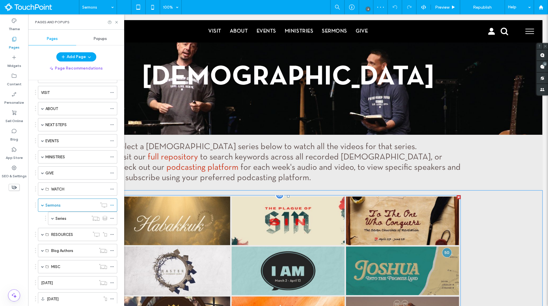
click at [219, 214] on link at bounding box center [173, 221] width 113 height 49
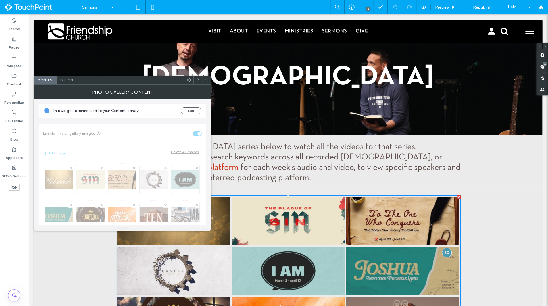
click at [206, 80] on use at bounding box center [206, 80] width 3 height 3
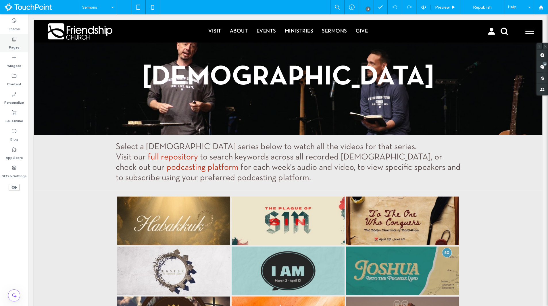
click at [16, 47] on label "Pages" at bounding box center [14, 46] width 11 height 8
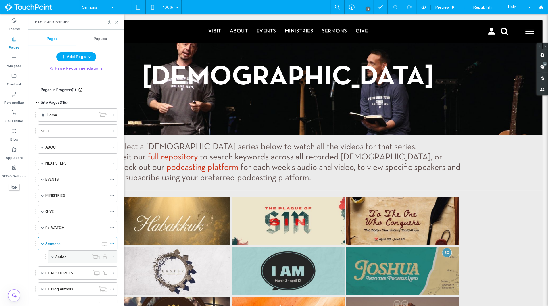
click at [64, 229] on label "Series" at bounding box center [60, 257] width 11 height 10
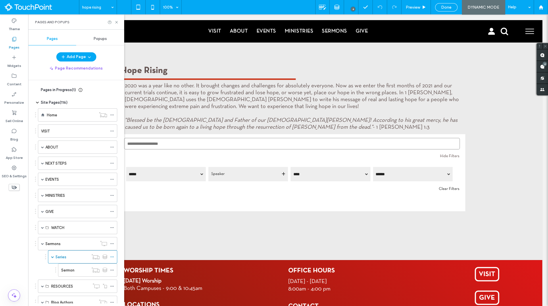
scroll to position [0, 0]
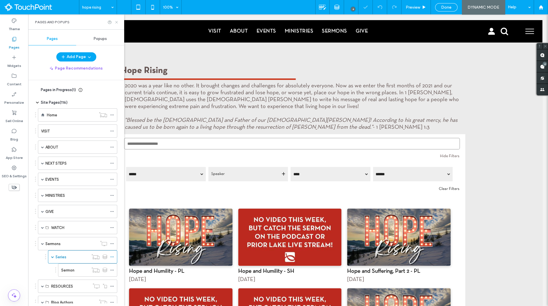
click at [116, 22] on use at bounding box center [116, 22] width 2 height 2
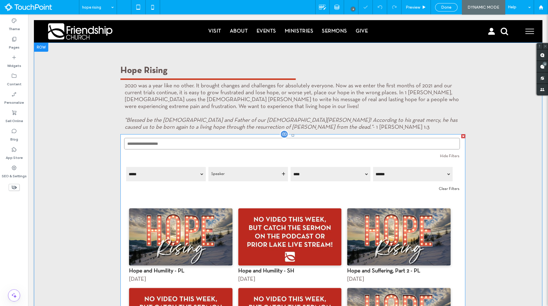
click at [167, 193] on span at bounding box center [292, 256] width 345 height 244
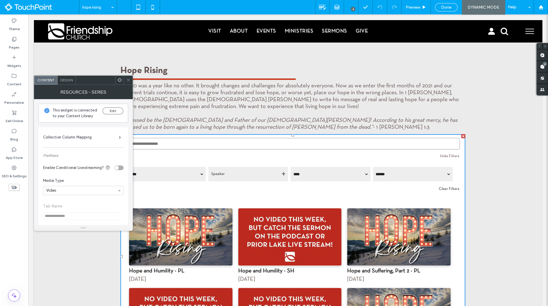
click at [121, 79] on use at bounding box center [120, 80] width 4 height 4
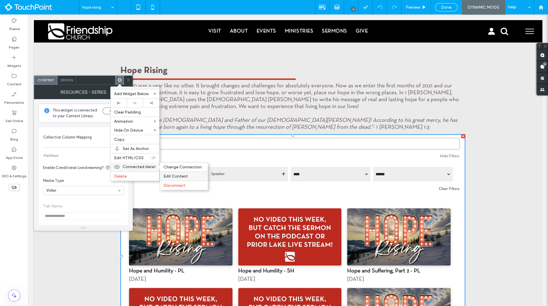
click at [168, 174] on span "Edit Content" at bounding box center [176, 176] width 24 height 5
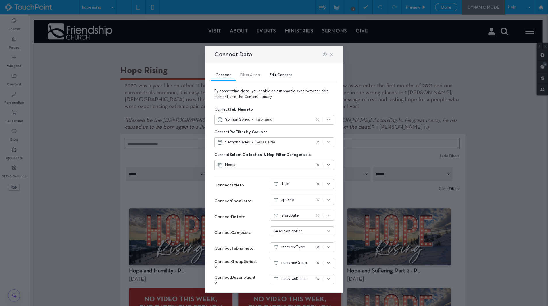
scroll to position [18, 0]
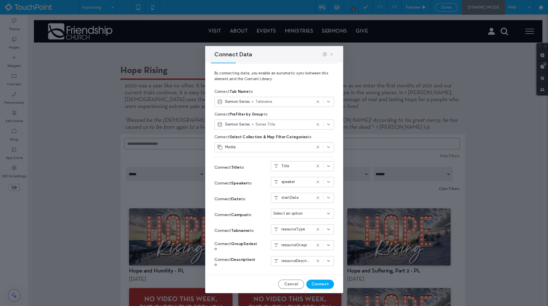
click at [333, 53] on icon at bounding box center [331, 54] width 5 height 5
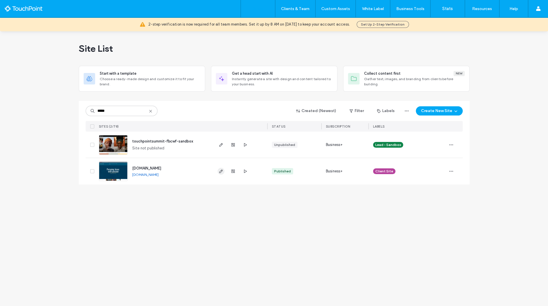
type input "*****"
click at [222, 171] on icon "button" at bounding box center [221, 171] width 5 height 5
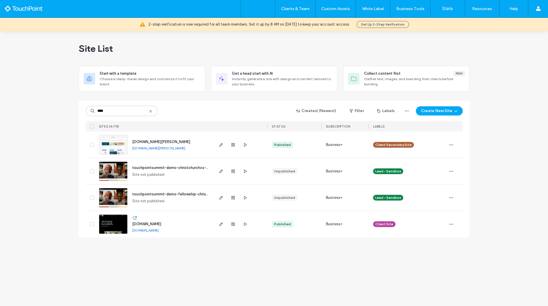
type input "****"
click at [218, 228] on div at bounding box center [233, 224] width 31 height 26
click at [222, 225] on icon "button" at bounding box center [221, 224] width 5 height 5
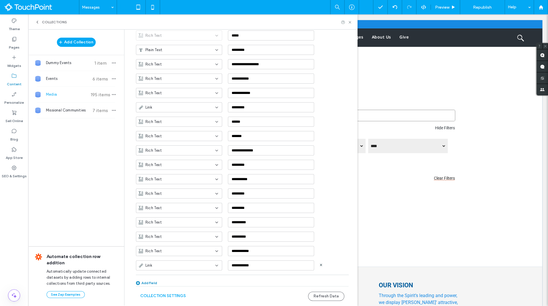
click at [179, 268] on div "Link" at bounding box center [179, 265] width 86 height 10
click at [169, 206] on div "Plain Text" at bounding box center [176, 205] width 86 height 10
click at [331, 295] on button "Refresh Data" at bounding box center [326, 296] width 36 height 9
click at [350, 20] on div "Collections" at bounding box center [192, 21] width 329 height 15
click at [350, 21] on icon at bounding box center [350, 22] width 4 height 4
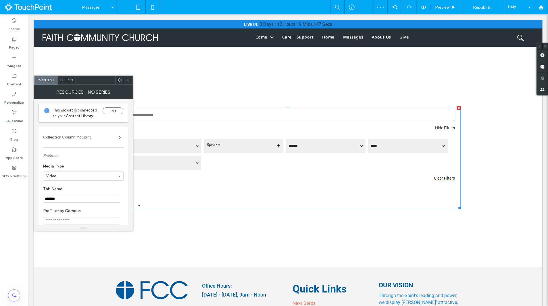
click at [105, 134] on label "Collection Column Mapping" at bounding box center [81, 137] width 76 height 11
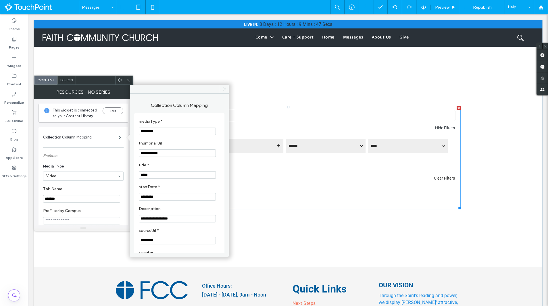
click at [223, 90] on use at bounding box center [224, 89] width 3 height 3
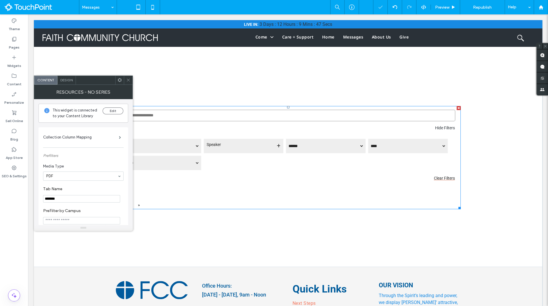
click at [91, 173] on div at bounding box center [83, 176] width 80 height 9
click at [80, 208] on hr at bounding box center [83, 208] width 80 height 0
drag, startPoint x: 79, startPoint y: 203, endPoint x: 76, endPoint y: 201, distance: 3.5
click at [76, 202] on section "Tab Name *******" at bounding box center [83, 195] width 80 height 22
drag, startPoint x: 79, startPoint y: 201, endPoint x: 35, endPoint y: 201, distance: 44.3
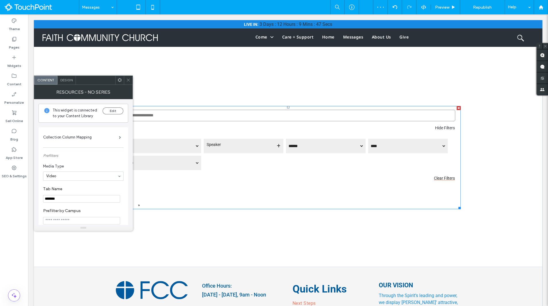
click at [35, 201] on div "**********" at bounding box center [83, 162] width 99 height 126
click at [101, 188] on label "Tab Name" at bounding box center [82, 190] width 78 height 6
click at [72, 79] on span "Design" at bounding box center [66, 80] width 12 height 4
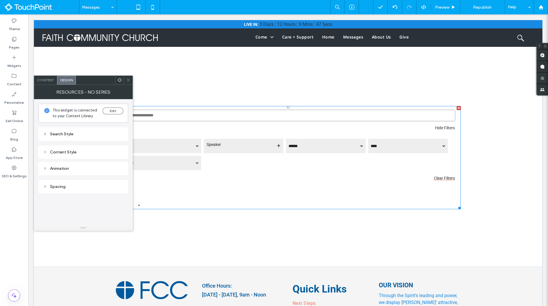
click at [65, 132] on div "Search Style" at bounding box center [83, 134] width 80 height 5
click at [47, 76] on div "Content" at bounding box center [45, 80] width 23 height 9
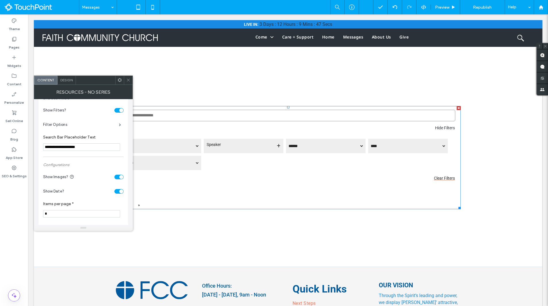
scroll to position [170, 0]
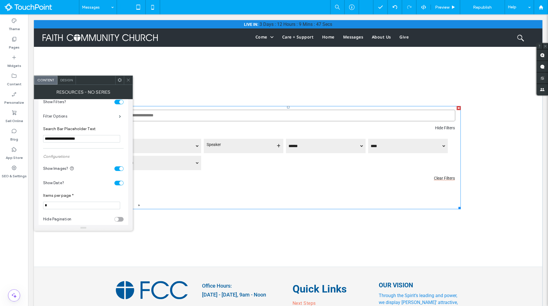
drag, startPoint x: 66, startPoint y: 206, endPoint x: 42, endPoint y: 205, distance: 24.1
click at [100, 190] on section "Show Date?" at bounding box center [83, 183] width 80 height 14
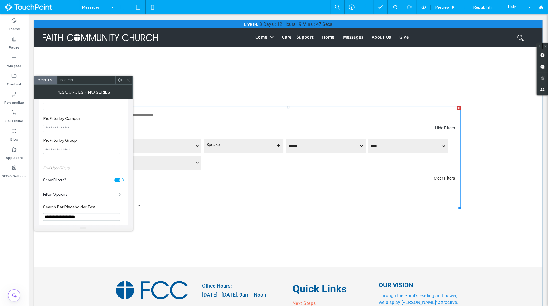
scroll to position [90, 0]
click at [129, 80] on icon at bounding box center [128, 80] width 4 height 4
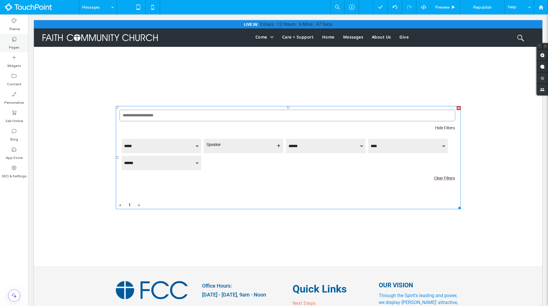
click at [18, 44] on label "Pages" at bounding box center [14, 46] width 11 height 8
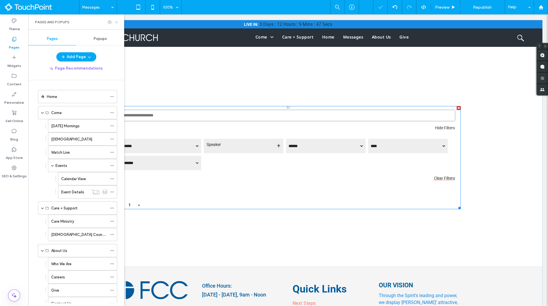
click at [117, 22] on icon at bounding box center [116, 22] width 4 height 4
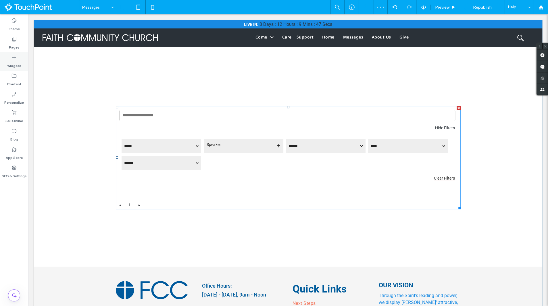
click at [14, 54] on div "Widgets" at bounding box center [14, 61] width 28 height 18
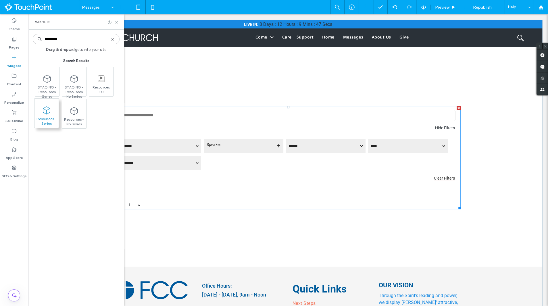
type input "*********"
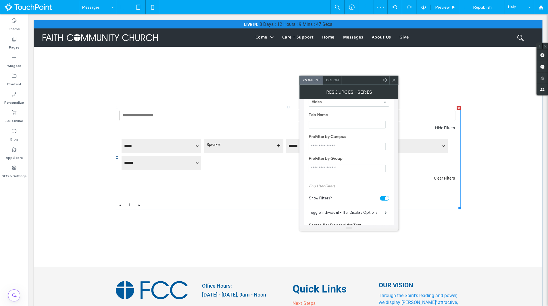
scroll to position [75, 0]
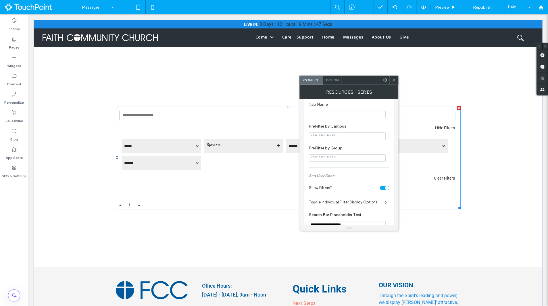
click at [387, 79] on icon at bounding box center [385, 80] width 4 height 4
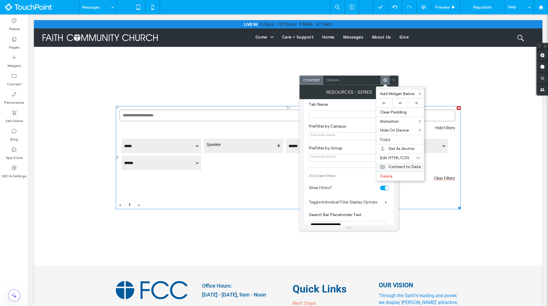
click at [396, 167] on span "Connect to Data" at bounding box center [404, 166] width 32 height 5
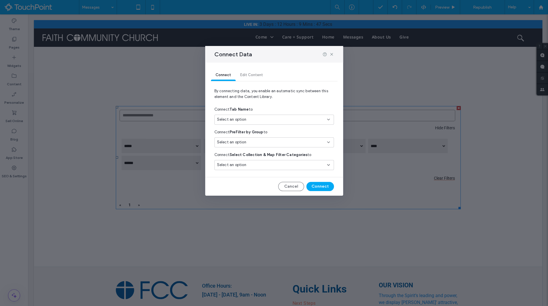
click at [266, 119] on div "Select an option" at bounding box center [271, 120] width 108 height 6
click at [272, 101] on span "By connecting data, you enable an automatic sync between this element and the C…" at bounding box center [274, 96] width 120 height 16
click at [261, 162] on div "Select an option" at bounding box center [271, 165] width 108 height 6
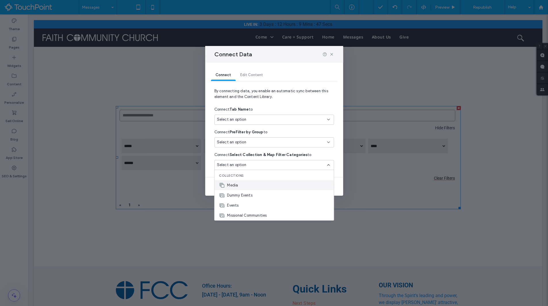
click at [251, 183] on div "Media" at bounding box center [273, 185] width 119 height 10
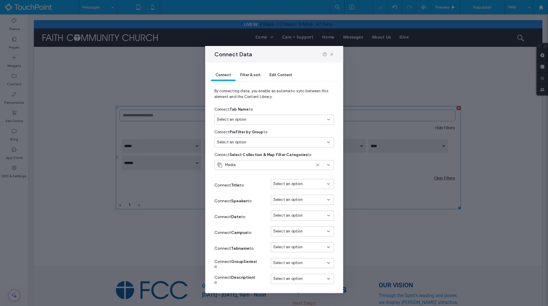
click at [255, 142] on div "Select an option" at bounding box center [271, 142] width 108 height 6
click at [285, 133] on div "Connect PreFilter by Group to" at bounding box center [274, 132] width 120 height 10
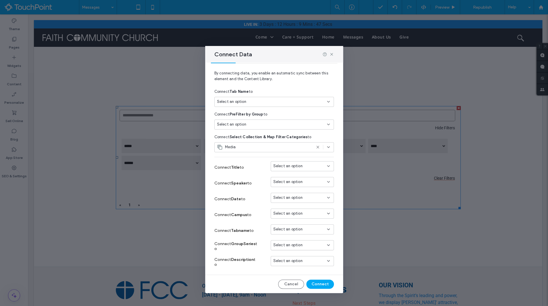
click at [288, 229] on span "Select an option" at bounding box center [287, 230] width 29 height 6
click at [295, 273] on div "resourceType" at bounding box center [302, 270] width 63 height 10
click at [295, 243] on span "Select an option" at bounding box center [287, 245] width 29 height 6
click at [295, 226] on span "resourceGroup" at bounding box center [296, 225] width 26 height 6
click at [264, 120] on div "Select an option" at bounding box center [274, 125] width 120 height 10
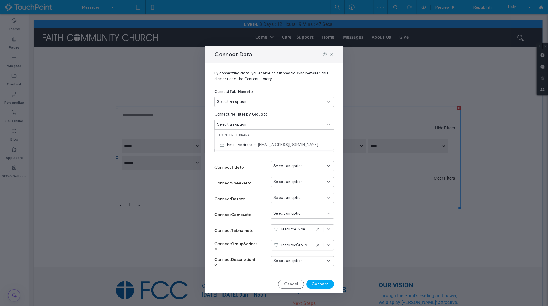
click at [288, 114] on div "Connect PreFilter by Group to" at bounding box center [274, 114] width 120 height 10
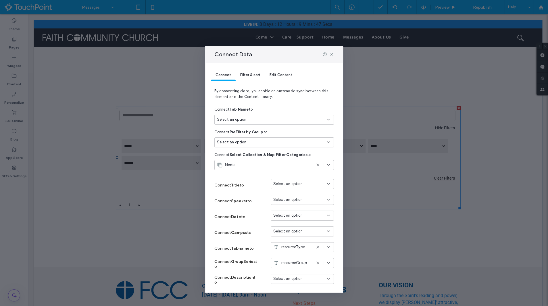
click at [266, 120] on div "Select an option" at bounding box center [271, 120] width 108 height 6
click at [297, 105] on div "Connect Tab Name to" at bounding box center [274, 109] width 120 height 10
click at [333, 53] on icon at bounding box center [331, 54] width 5 height 5
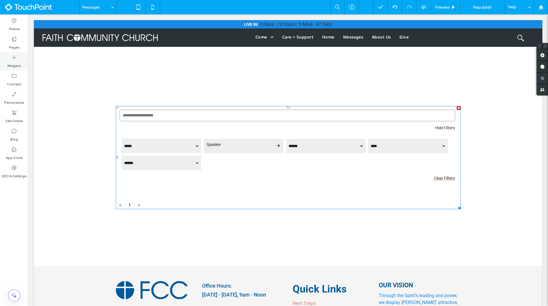
click at [18, 54] on div "Widgets" at bounding box center [14, 61] width 28 height 18
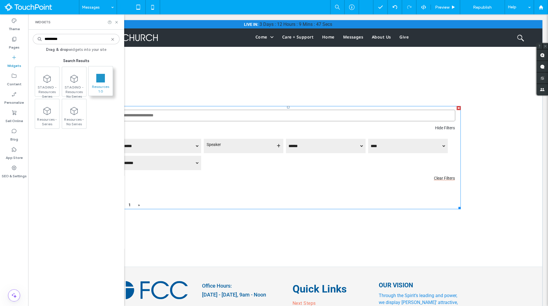
type input "*********"
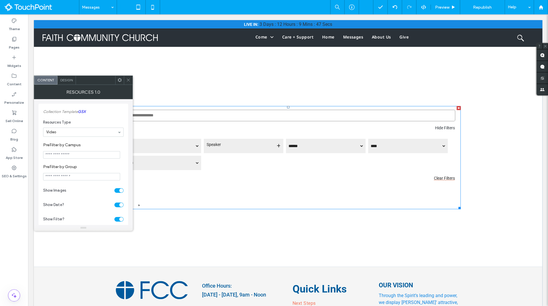
click at [118, 77] on span at bounding box center [120, 80] width 4 height 9
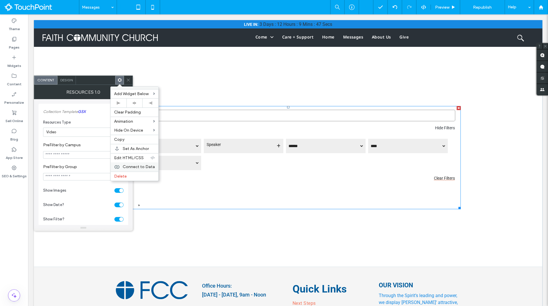
click at [143, 162] on div "Connect to Data" at bounding box center [135, 166] width 48 height 9
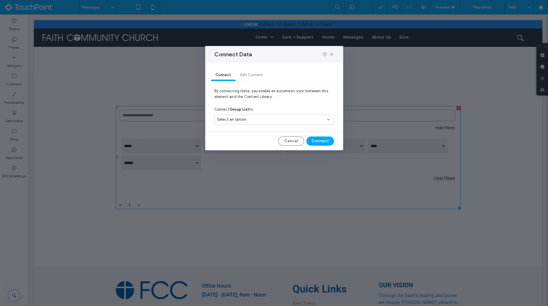
click at [275, 120] on div "Select an option" at bounding box center [271, 120] width 108 height 6
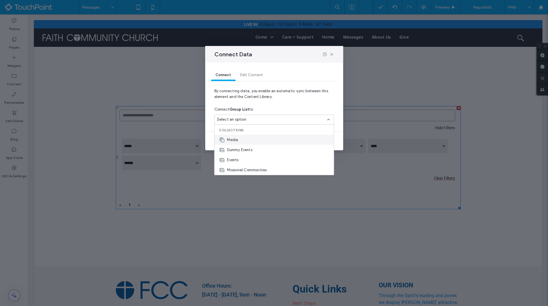
click at [266, 137] on div "Media" at bounding box center [273, 140] width 119 height 10
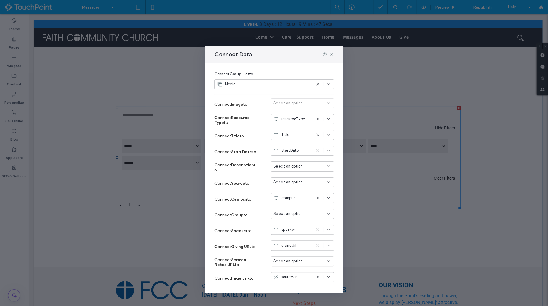
scroll to position [51, 0]
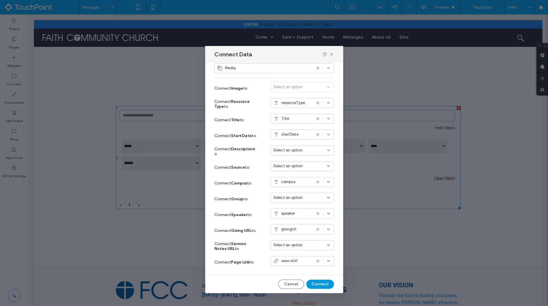
click at [323, 285] on button "Connect" at bounding box center [320, 284] width 28 height 9
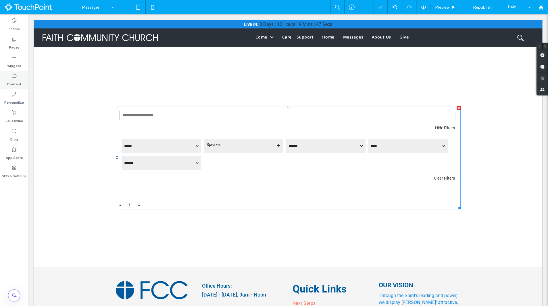
click at [18, 78] on div "Content" at bounding box center [14, 80] width 28 height 18
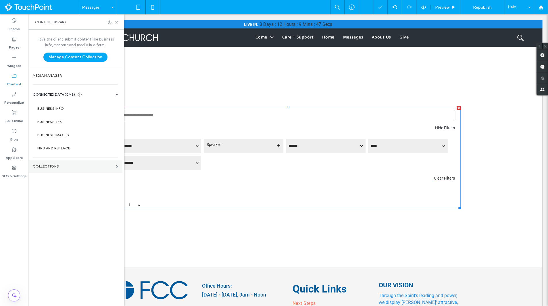
click at [59, 169] on section "Collections" at bounding box center [75, 166] width 94 height 13
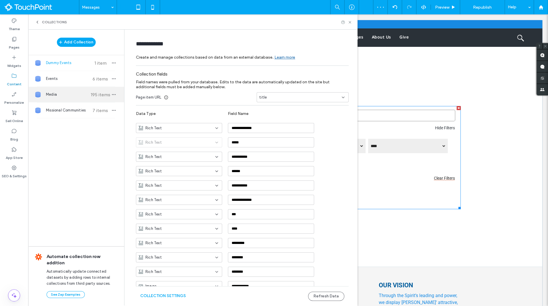
click at [80, 91] on div "Media 195 items" at bounding box center [76, 95] width 96 height 16
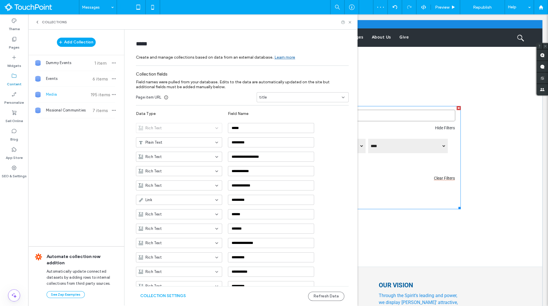
type input "*****"
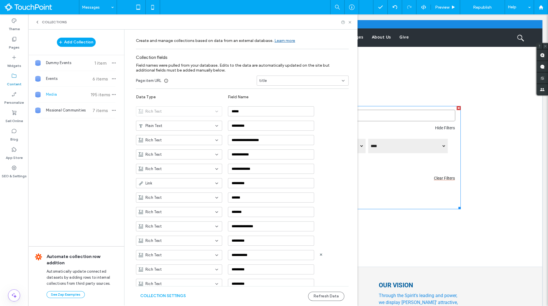
scroll to position [22, 0]
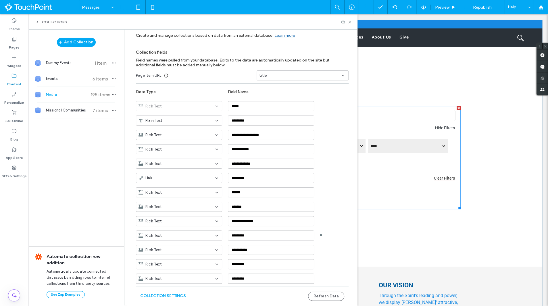
click at [210, 233] on div "Rich Text" at bounding box center [176, 236] width 74 height 6
click at [334, 274] on div "Rich Text *********" at bounding box center [246, 276] width 221 height 14
click at [328, 298] on button "Refresh Data" at bounding box center [326, 296] width 36 height 9
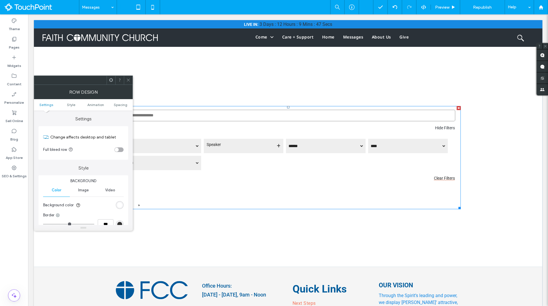
click at [126, 80] on icon at bounding box center [128, 80] width 4 height 4
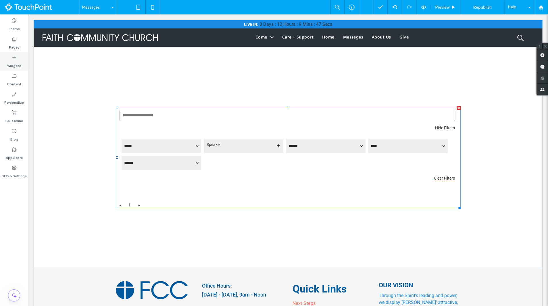
click at [18, 64] on label "Widgets" at bounding box center [14, 64] width 14 height 8
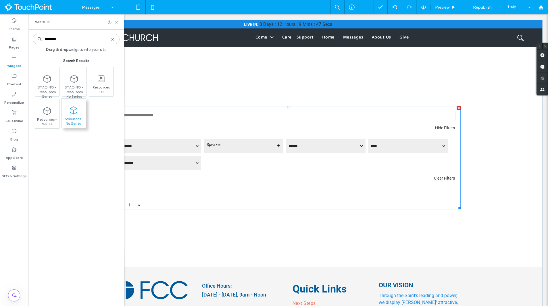
type input "********"
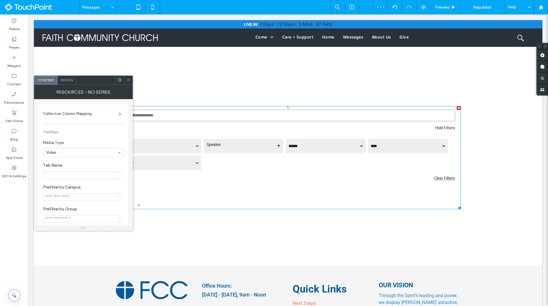
click at [120, 80] on icon at bounding box center [120, 80] width 4 height 4
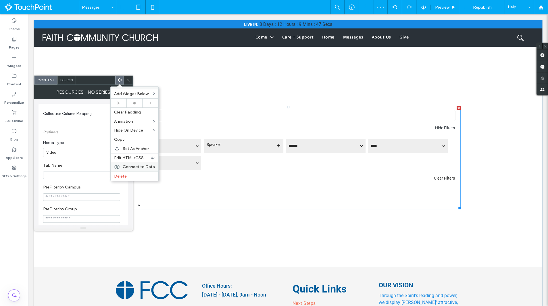
click at [143, 162] on div "Connect to Data" at bounding box center [135, 166] width 48 height 9
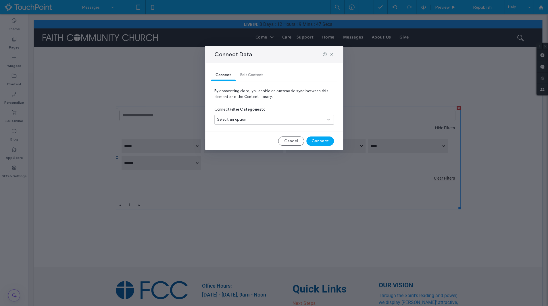
click at [254, 118] on div "Select an option" at bounding box center [271, 120] width 108 height 6
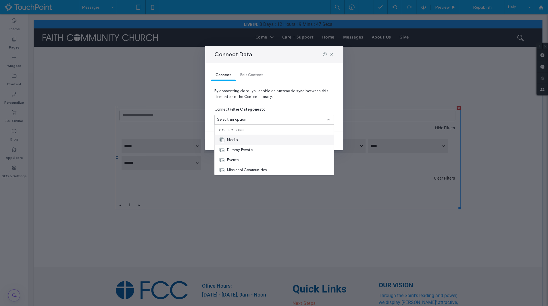
click at [250, 139] on div "Media" at bounding box center [273, 140] width 119 height 10
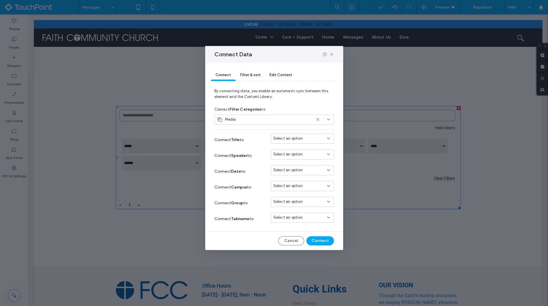
click at [333, 57] on div "Connect Data" at bounding box center [274, 54] width 138 height 17
click at [334, 54] on div "Connect Data" at bounding box center [274, 54] width 138 height 17
click at [329, 52] on icon at bounding box center [331, 54] width 5 height 5
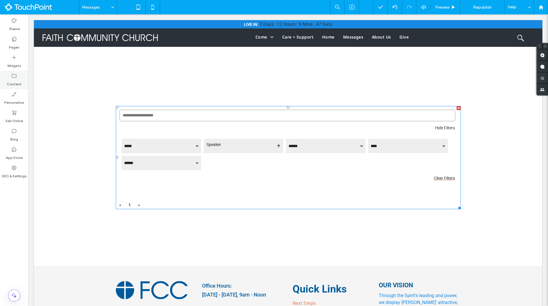
click at [17, 78] on div "Content" at bounding box center [14, 80] width 28 height 18
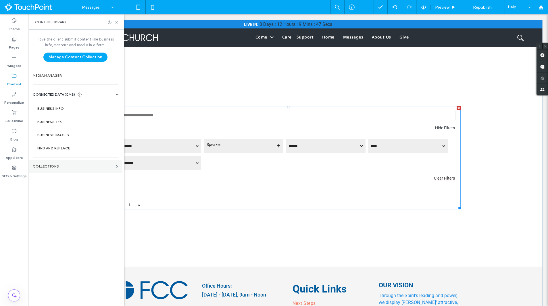
click at [59, 161] on section "Collections" at bounding box center [75, 166] width 94 height 13
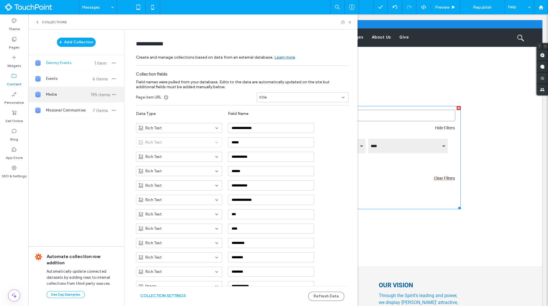
click at [76, 94] on span "Media" at bounding box center [67, 95] width 43 height 6
type input "*****"
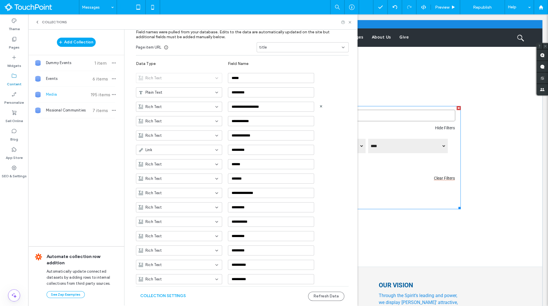
scroll to position [52, 0]
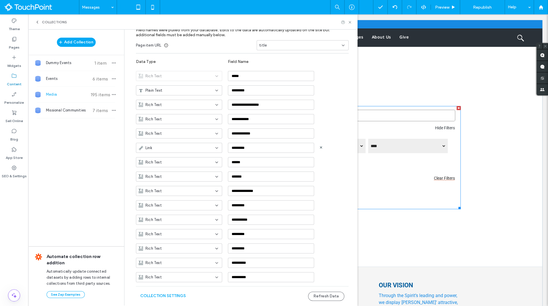
click at [205, 143] on div "Link" at bounding box center [179, 148] width 86 height 10
click at [185, 163] on div "Rich Text" at bounding box center [176, 167] width 86 height 10
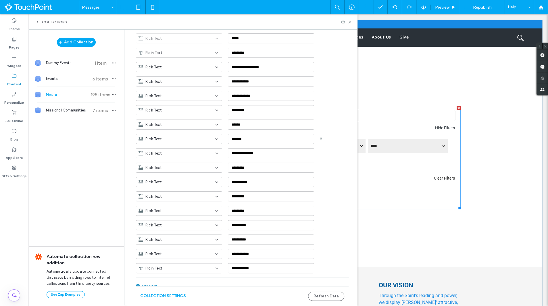
scroll to position [93, 0]
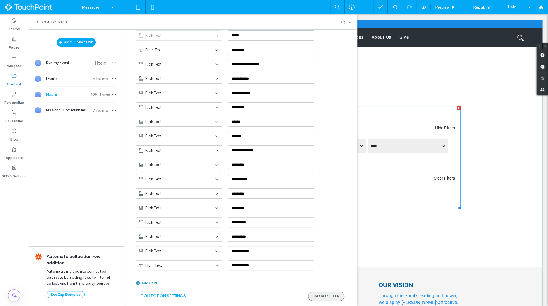
click at [320, 296] on button "Refresh Data" at bounding box center [326, 296] width 36 height 9
click at [350, 21] on icon at bounding box center [350, 22] width 4 height 4
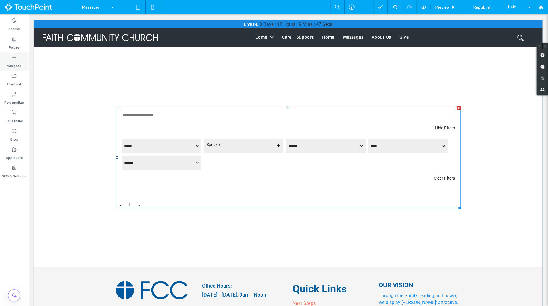
click at [16, 56] on icon at bounding box center [14, 58] width 6 height 6
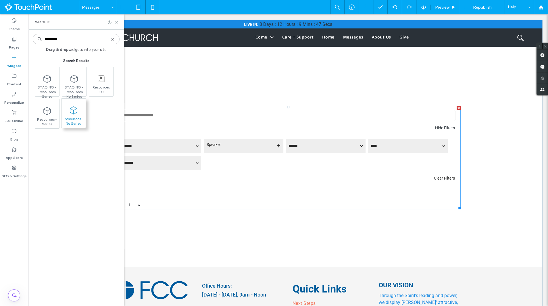
type input "*********"
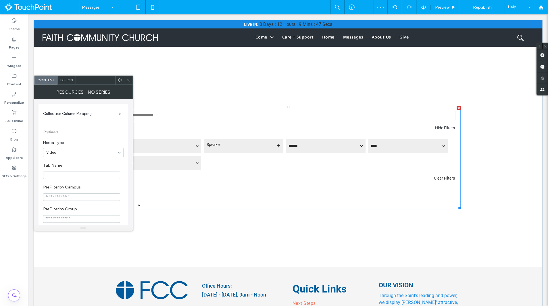
click at [119, 80] on icon at bounding box center [120, 80] width 4 height 4
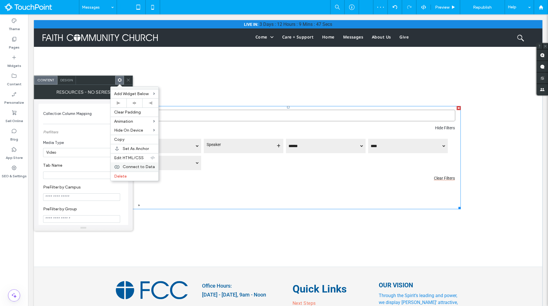
click at [139, 167] on span "Connect to Data" at bounding box center [139, 166] width 32 height 5
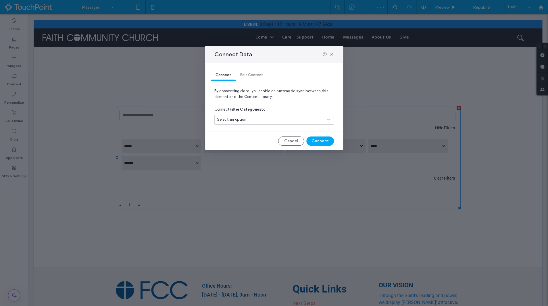
click at [254, 118] on div "Select an option" at bounding box center [271, 120] width 108 height 6
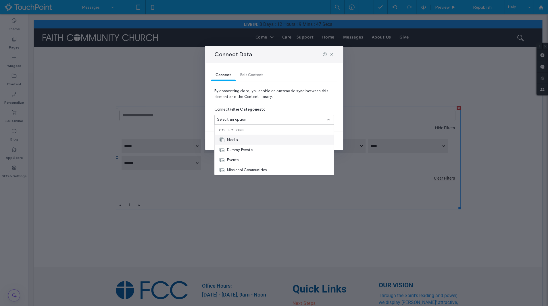
click at [249, 143] on div "Media" at bounding box center [273, 140] width 119 height 10
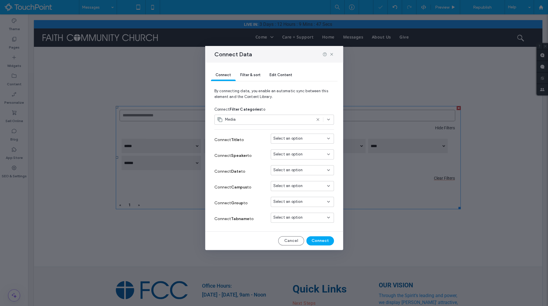
click at [319, 144] on div "Select an option" at bounding box center [302, 140] width 63 height 12
click at [255, 78] on div "Filter & sort" at bounding box center [250, 75] width 29 height 11
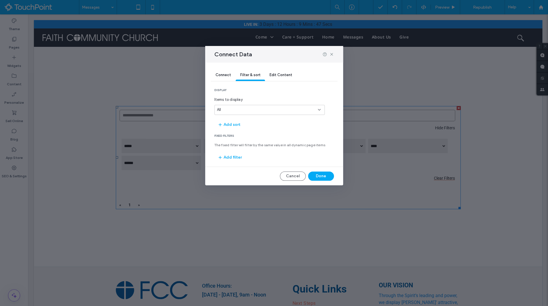
click at [223, 75] on span "Connect" at bounding box center [224, 75] width 16 height 4
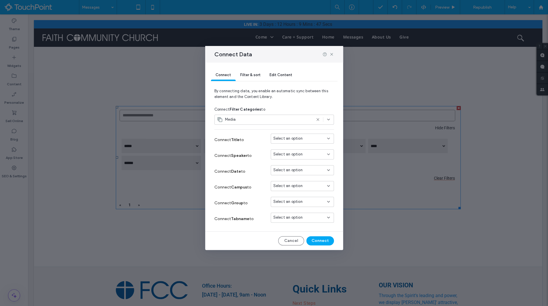
click at [289, 141] on span "Select an option" at bounding box center [287, 139] width 29 height 6
click at [288, 146] on span "Title" at bounding box center [287, 149] width 8 height 6
click at [295, 154] on span "Select an option" at bounding box center [287, 154] width 29 height 6
click at [298, 201] on div "speaker" at bounding box center [302, 203] width 63 height 10
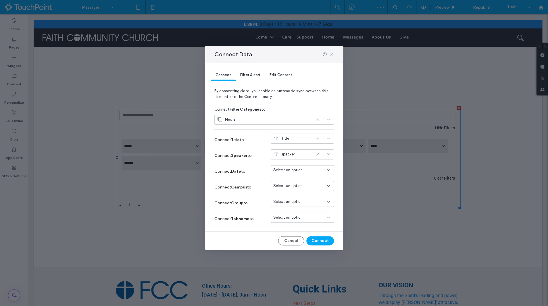
click at [331, 54] on icon at bounding box center [331, 54] width 5 height 5
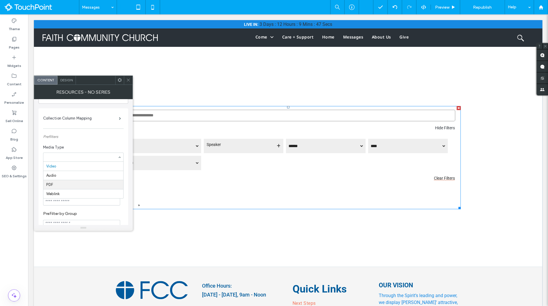
scroll to position [25, 0]
click at [66, 141] on span "Media Type" at bounding box center [82, 142] width 78 height 6
click at [66, 174] on input "Tab Name" at bounding box center [81, 173] width 77 height 7
type input "*******"
click at [85, 162] on label "Tab Name" at bounding box center [82, 165] width 78 height 6
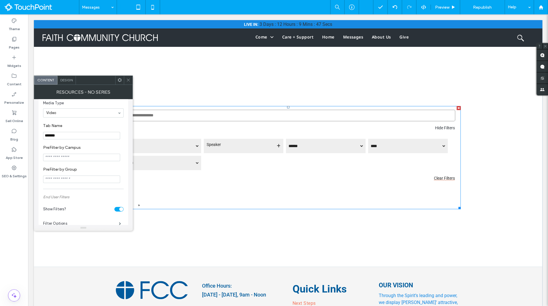
scroll to position [62, 0]
click at [118, 80] on use at bounding box center [120, 80] width 4 height 4
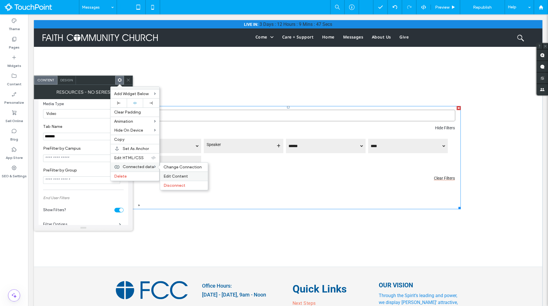
click at [172, 174] on span "Edit Content" at bounding box center [176, 176] width 24 height 5
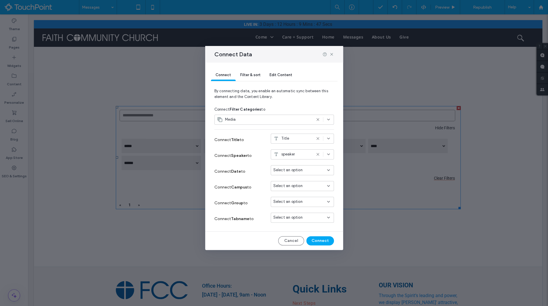
click at [291, 170] on span "Select an option" at bounding box center [287, 170] width 29 height 6
click at [293, 187] on span "startDate" at bounding box center [292, 190] width 18 height 6
click at [293, 202] on span "Select an option" at bounding box center [287, 202] width 29 height 6
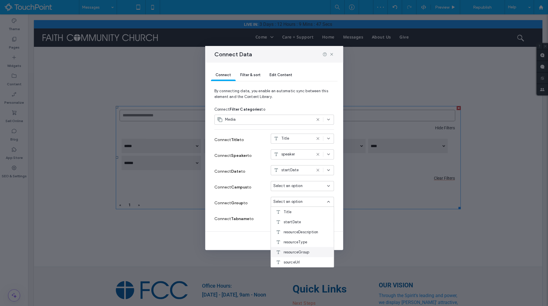
click at [297, 250] on span "resourceGroup" at bounding box center [296, 252] width 26 height 6
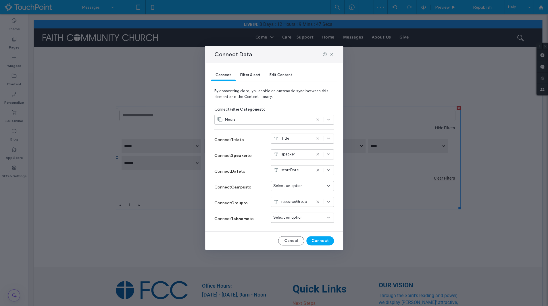
click at [295, 218] on span "Select an option" at bounding box center [287, 218] width 29 height 6
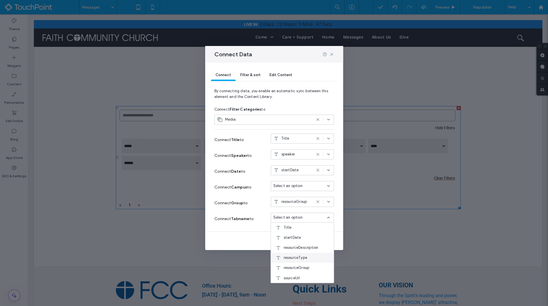
click at [298, 259] on span "resourceType" at bounding box center [295, 258] width 24 height 6
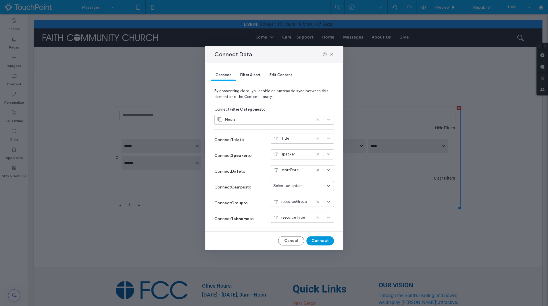
click at [320, 237] on button "Connect" at bounding box center [320, 240] width 28 height 9
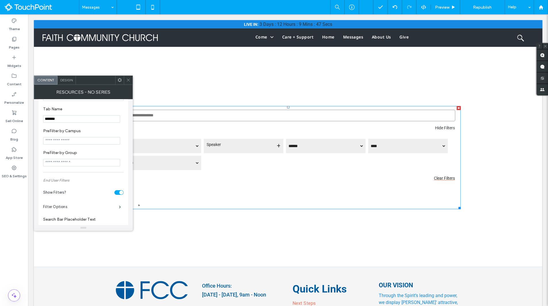
scroll to position [50, 0]
click at [68, 194] on input "PreFilter by Group" at bounding box center [81, 192] width 77 height 7
paste input "**********"
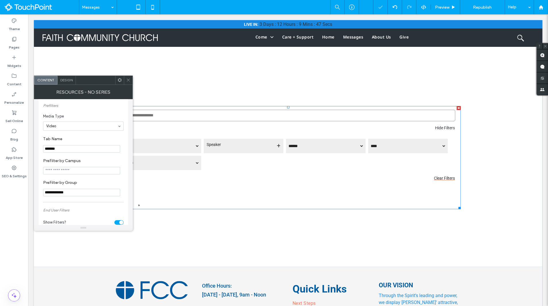
type input "**********"
click at [92, 184] on label "PreFilter by Group" at bounding box center [82, 183] width 78 height 6
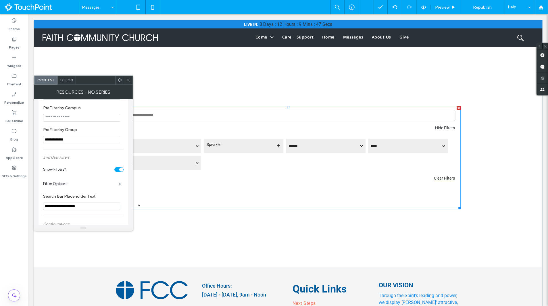
scroll to position [0, 0]
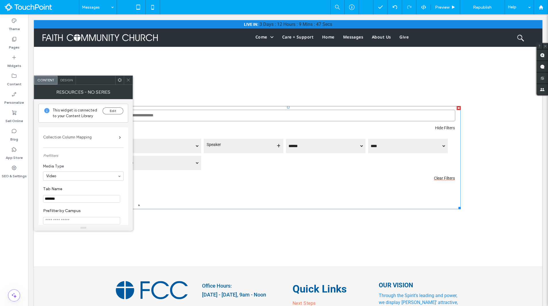
click at [109, 139] on label "Collection Column Mapping" at bounding box center [81, 137] width 76 height 11
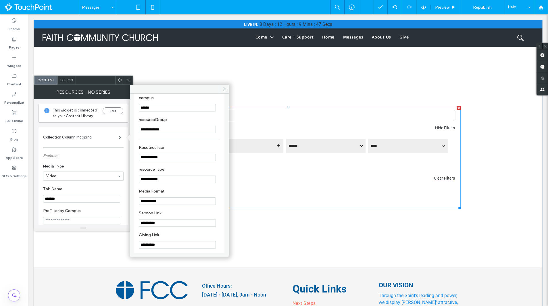
scroll to position [292, 0]
click at [128, 82] on icon at bounding box center [128, 80] width 4 height 4
